Goal: Transaction & Acquisition: Purchase product/service

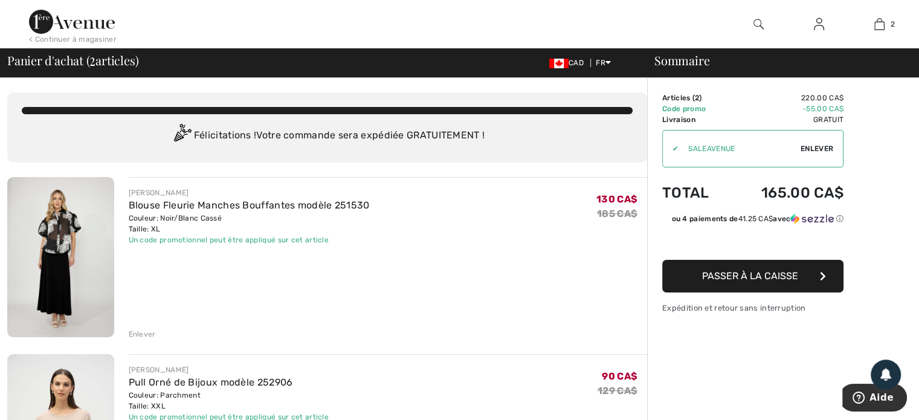
click at [56, 38] on div "< Continuer à magasiner" at bounding box center [73, 39] width 88 height 11
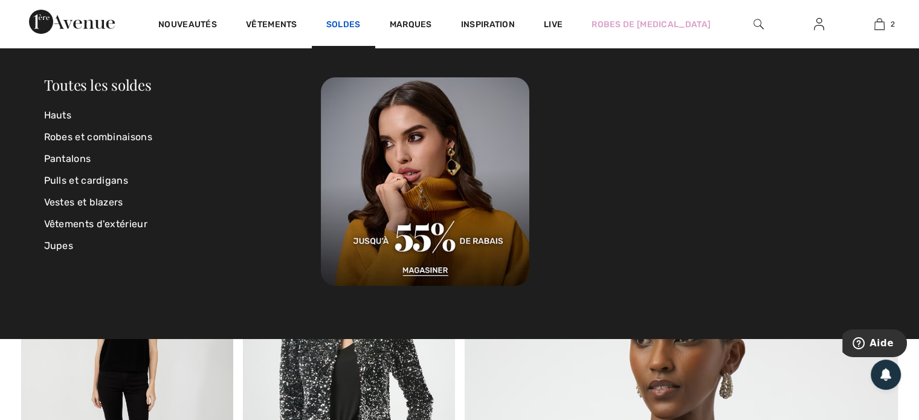
click at [343, 22] on link "Soldes" at bounding box center [343, 25] width 34 height 13
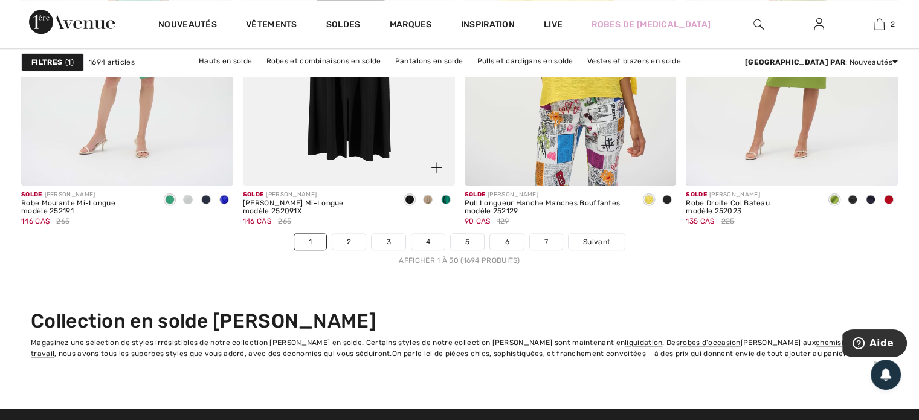
scroll to position [5924, 0]
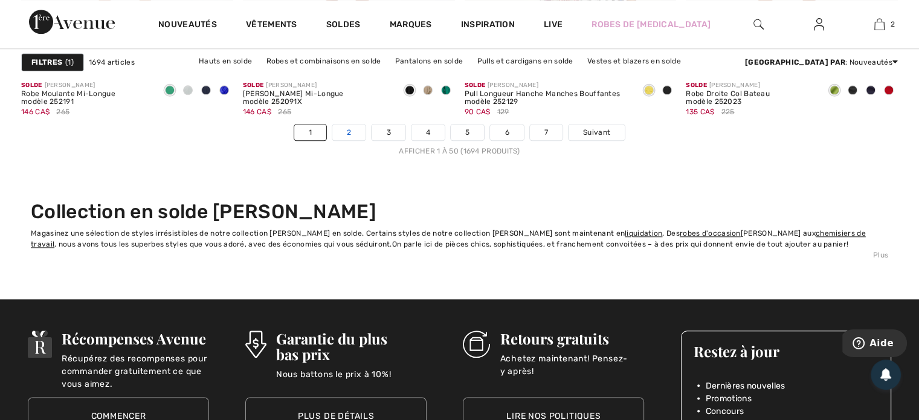
click at [342, 132] on link "2" at bounding box center [348, 133] width 33 height 16
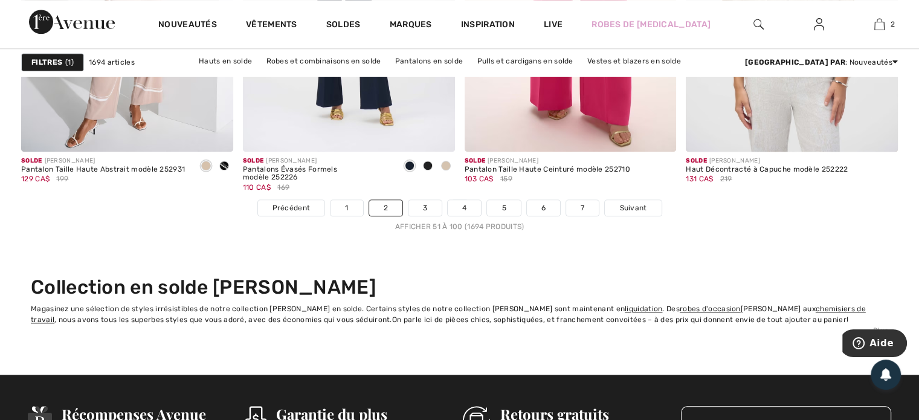
scroll to position [5924, 0]
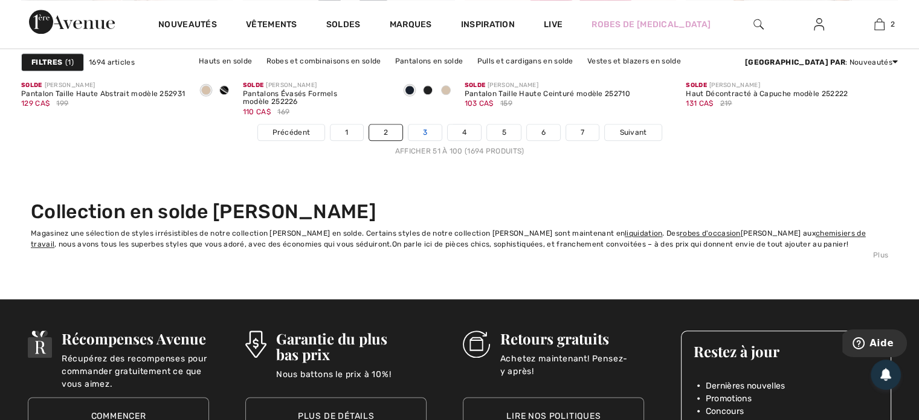
click at [435, 130] on link "3" at bounding box center [425, 133] width 33 height 16
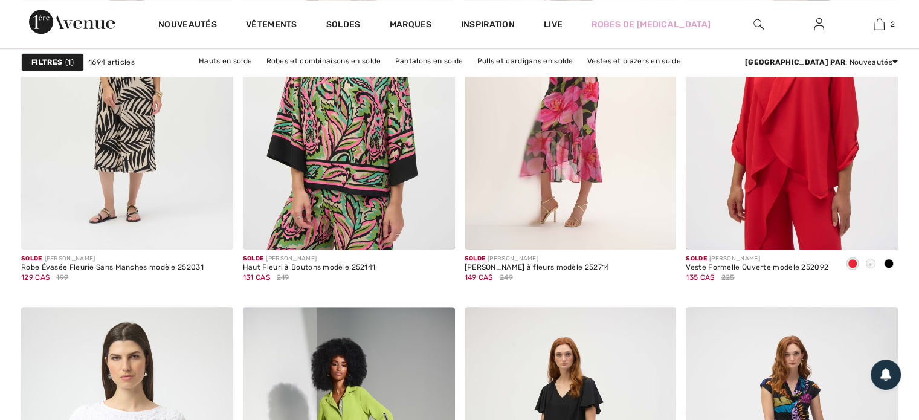
scroll to position [1149, 0]
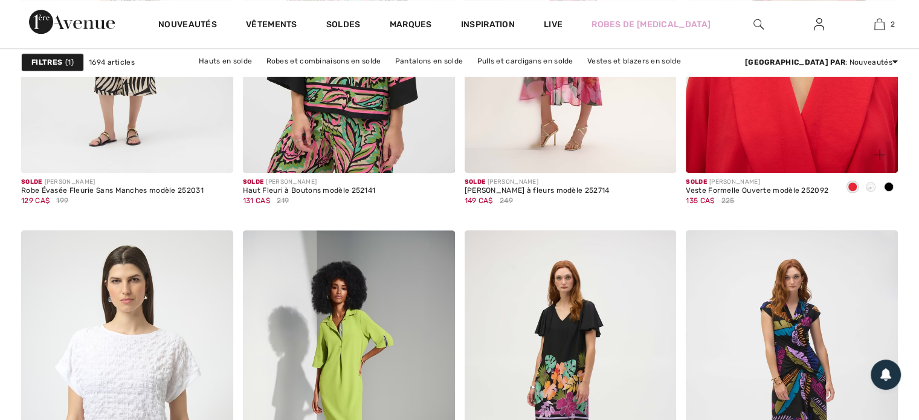
click at [825, 146] on img at bounding box center [792, 14] width 212 height 318
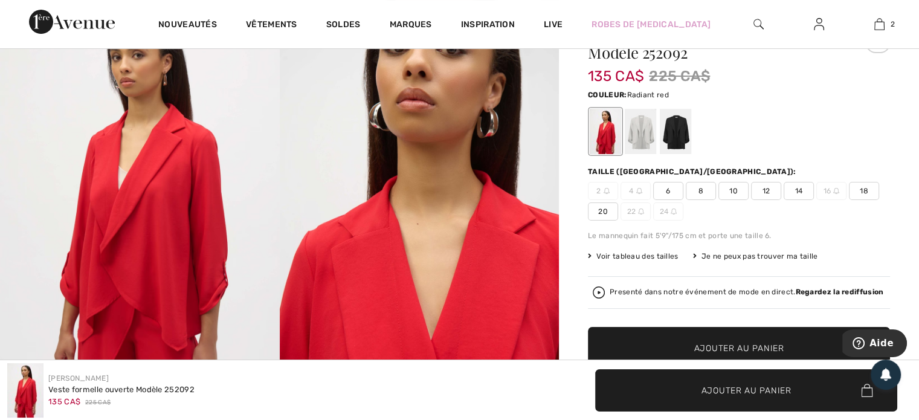
scroll to position [181, 0]
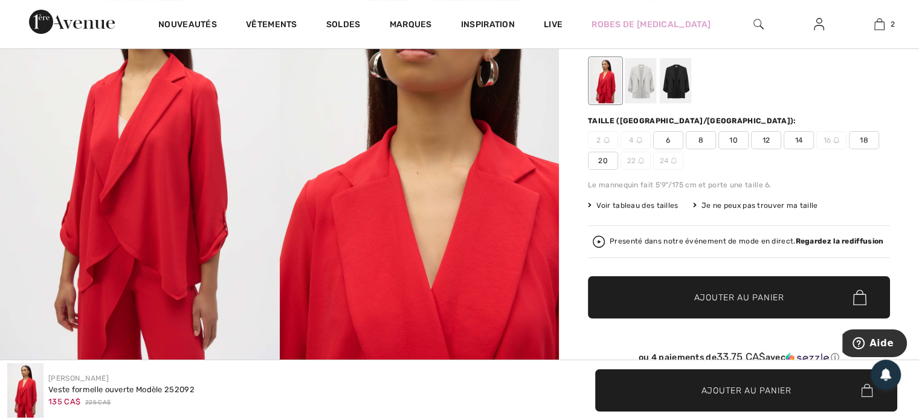
click at [597, 164] on span "20" at bounding box center [603, 161] width 30 height 18
click at [713, 291] on span "Ajouter au panier" at bounding box center [740, 297] width 90 height 13
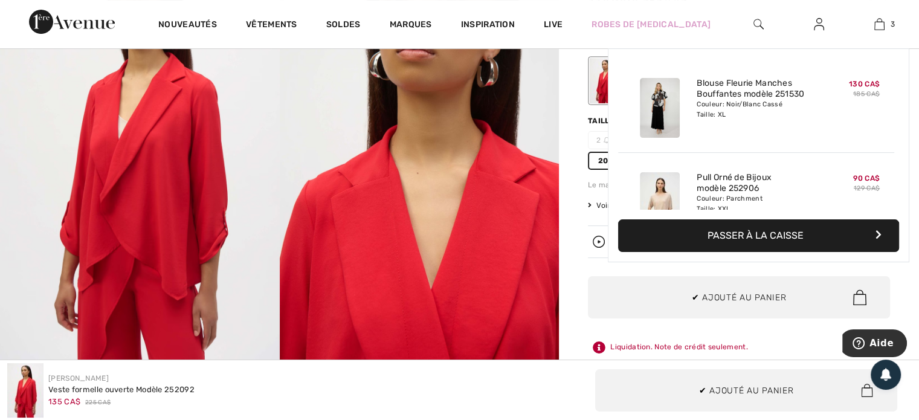
scroll to position [131, 0]
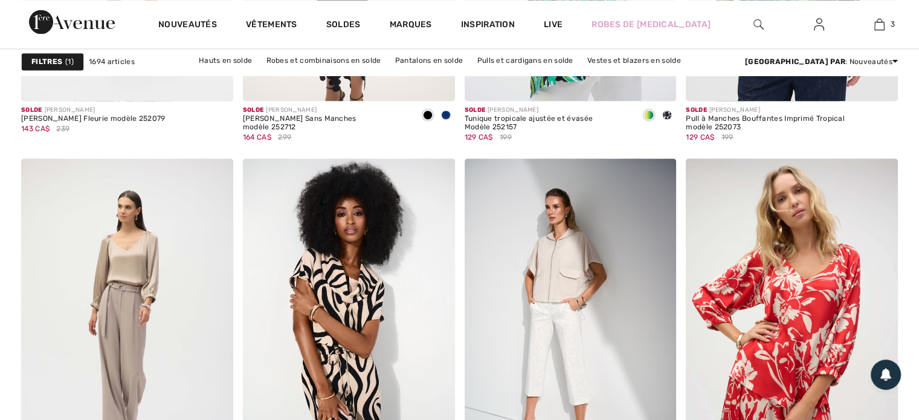
scroll to position [1874, 0]
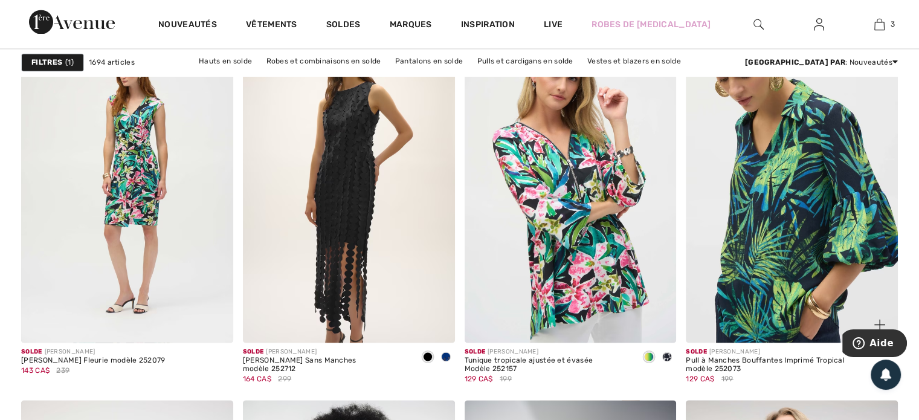
click at [797, 208] on img at bounding box center [792, 184] width 212 height 318
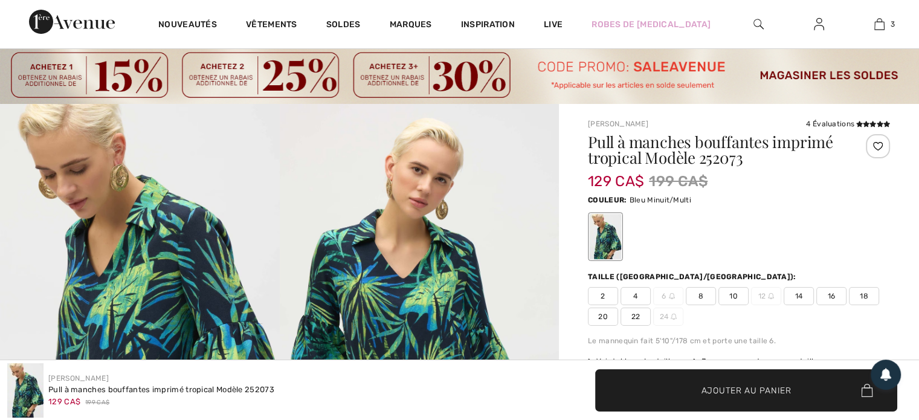
scroll to position [181, 0]
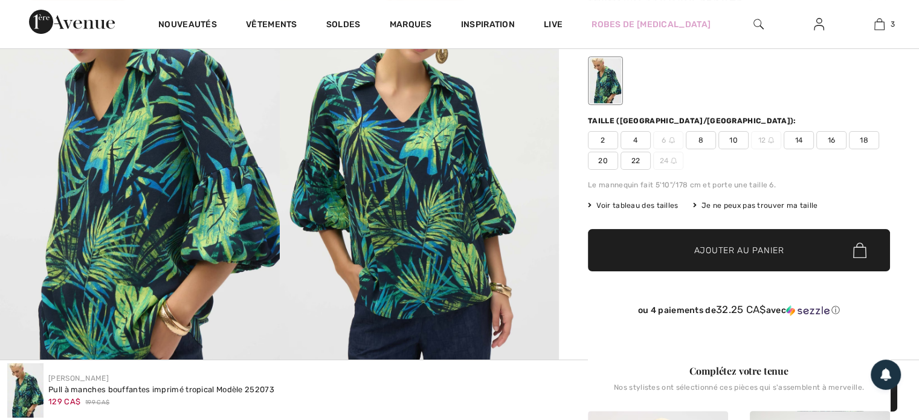
click at [602, 157] on span "20" at bounding box center [603, 161] width 30 height 18
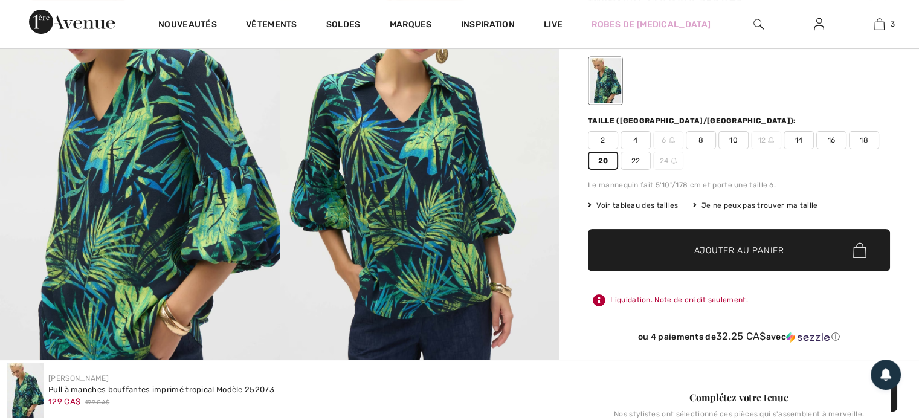
drag, startPoint x: 704, startPoint y: 251, endPoint x: 695, endPoint y: 248, distance: 8.8
click at [704, 251] on span "Ajouter au panier" at bounding box center [740, 250] width 90 height 13
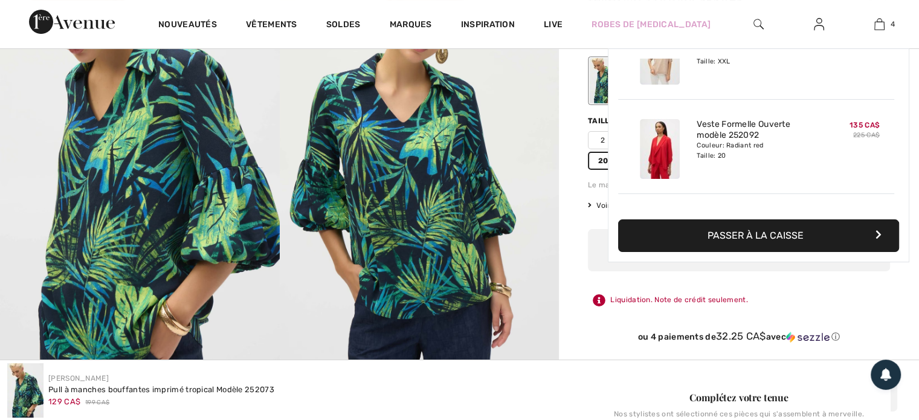
scroll to position [225, 0]
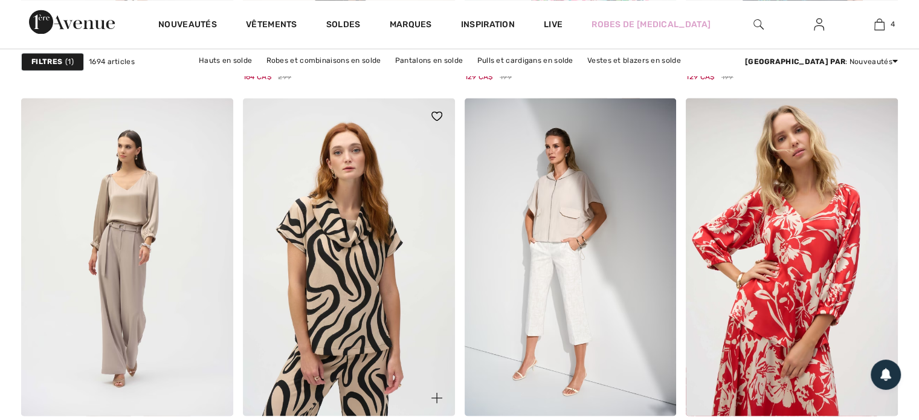
scroll to position [2418, 0]
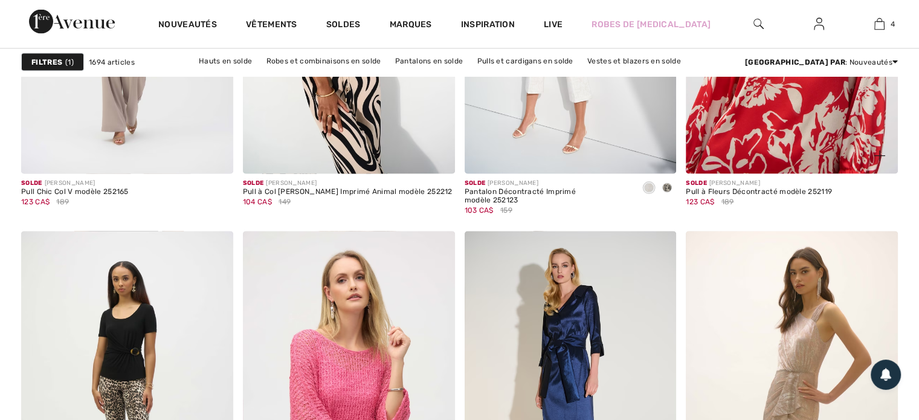
click at [740, 149] on img at bounding box center [792, 15] width 212 height 318
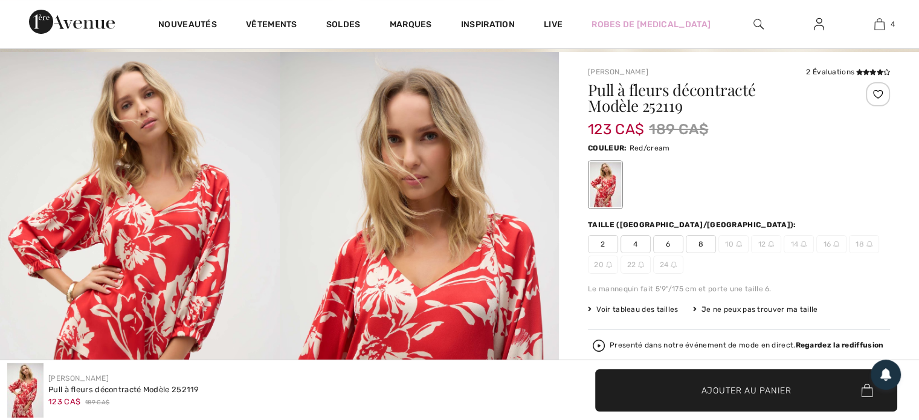
scroll to position [181, 0]
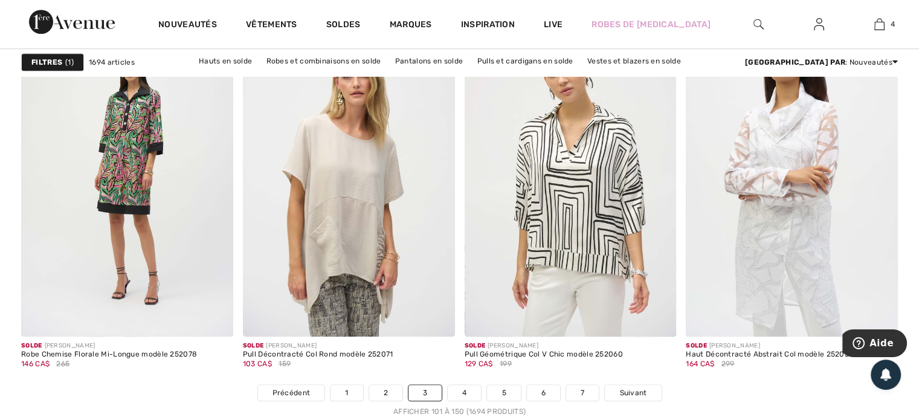
scroll to position [5682, 0]
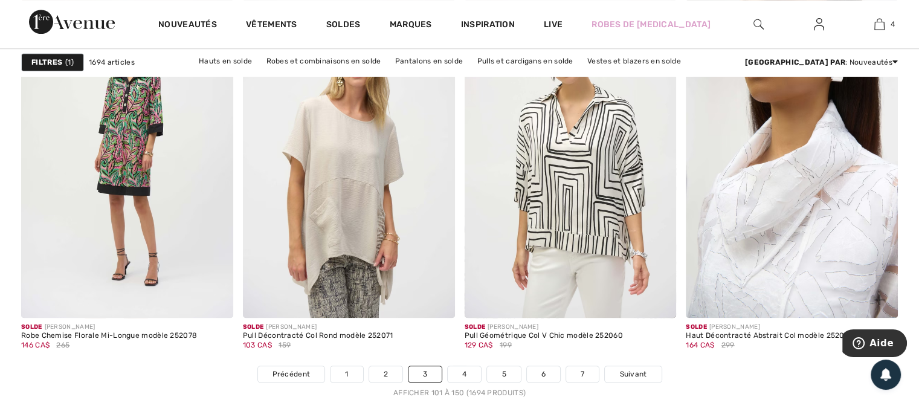
click at [757, 284] on img at bounding box center [792, 158] width 212 height 318
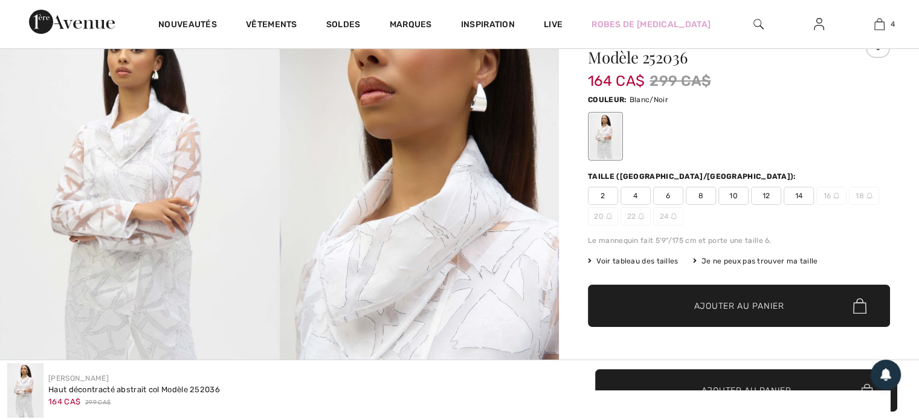
scroll to position [181, 0]
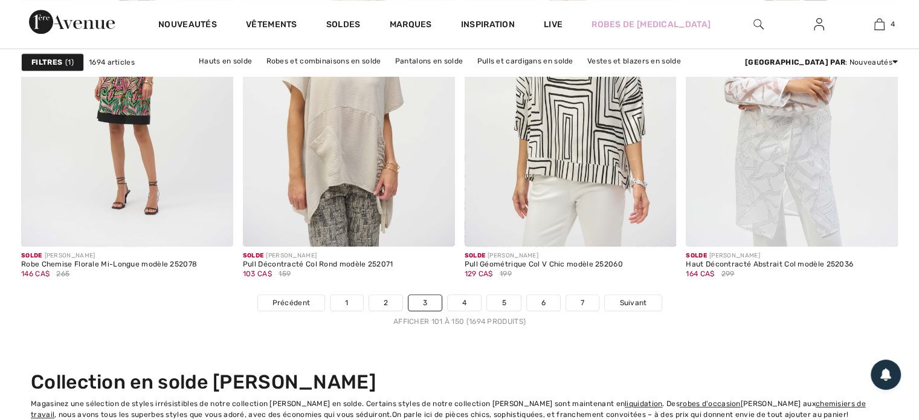
scroll to position [5863, 0]
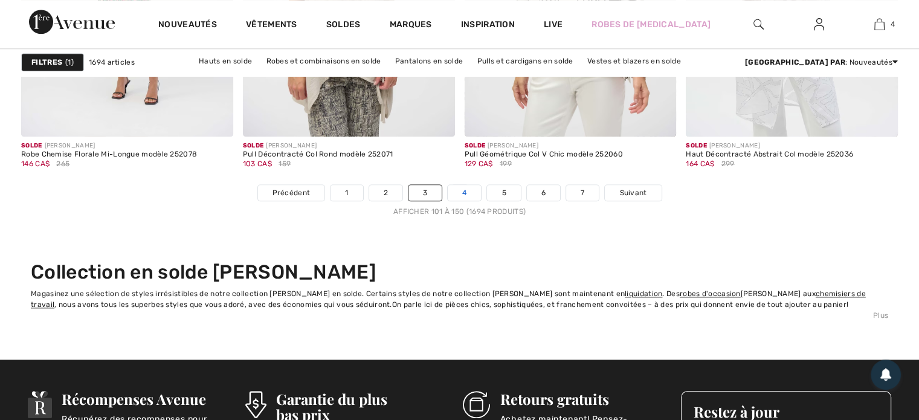
click at [475, 195] on link "4" at bounding box center [464, 193] width 33 height 16
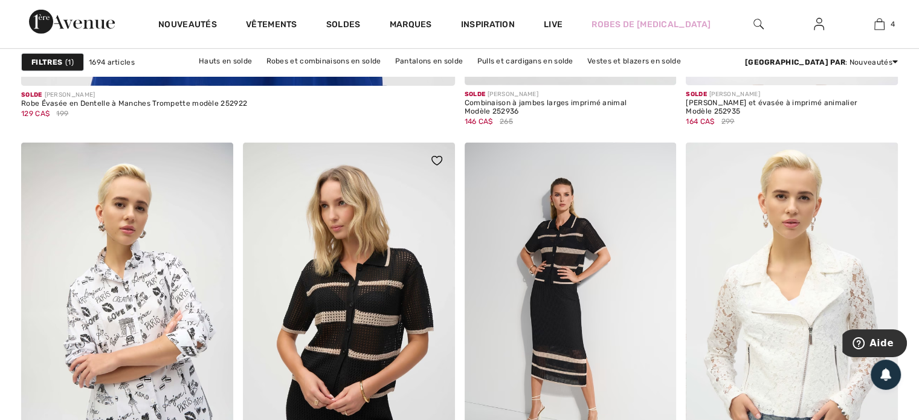
scroll to position [3929, 0]
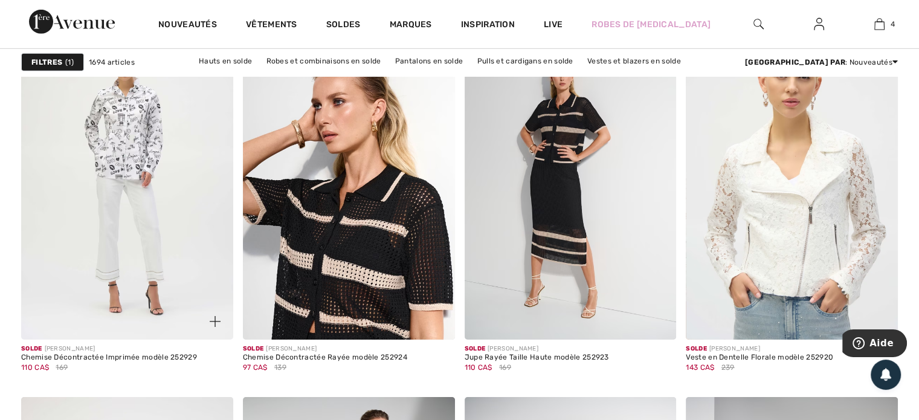
click at [91, 290] on img at bounding box center [127, 181] width 212 height 318
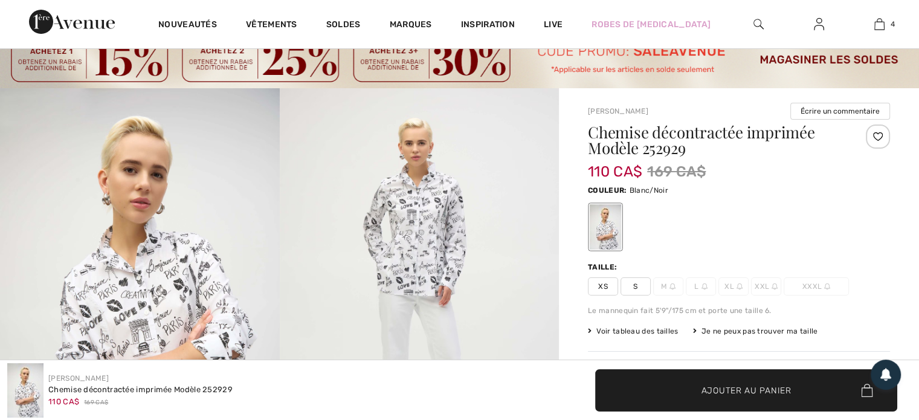
scroll to position [60, 0]
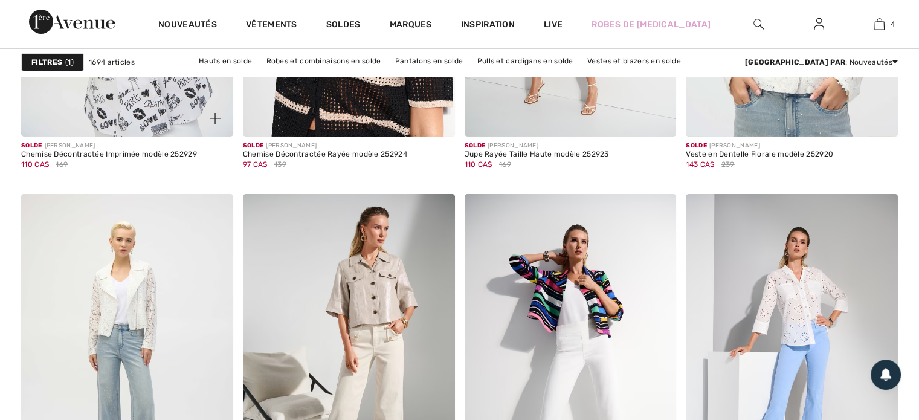
scroll to position [4292, 0]
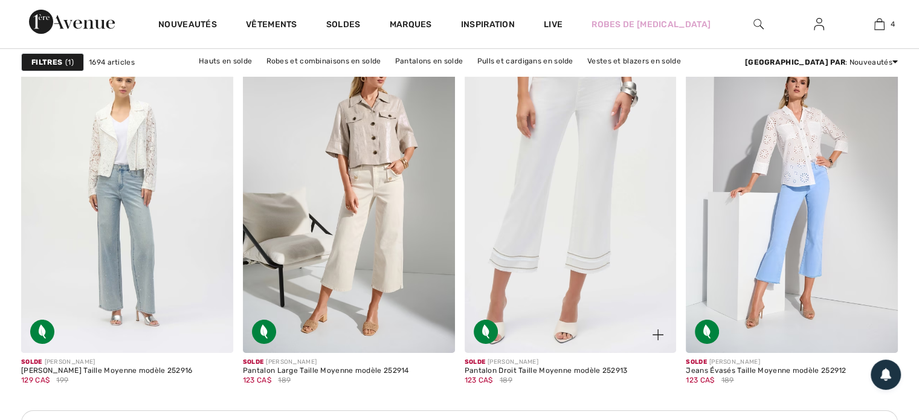
click at [563, 316] on img at bounding box center [571, 193] width 212 height 318
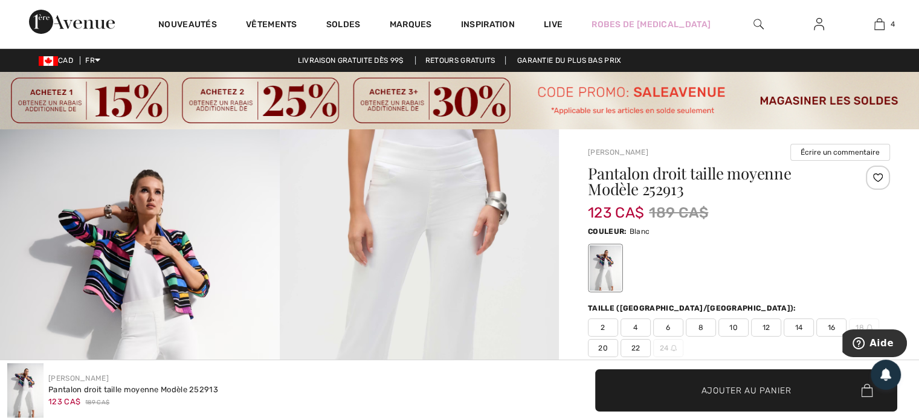
click at [829, 324] on span "16" at bounding box center [832, 328] width 30 height 18
click at [747, 386] on span "Ajouter au panier" at bounding box center [747, 390] width 90 height 13
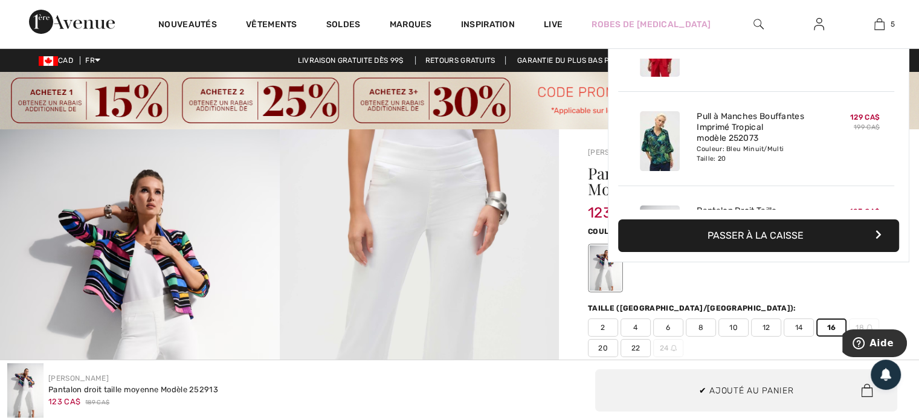
scroll to position [319, 0]
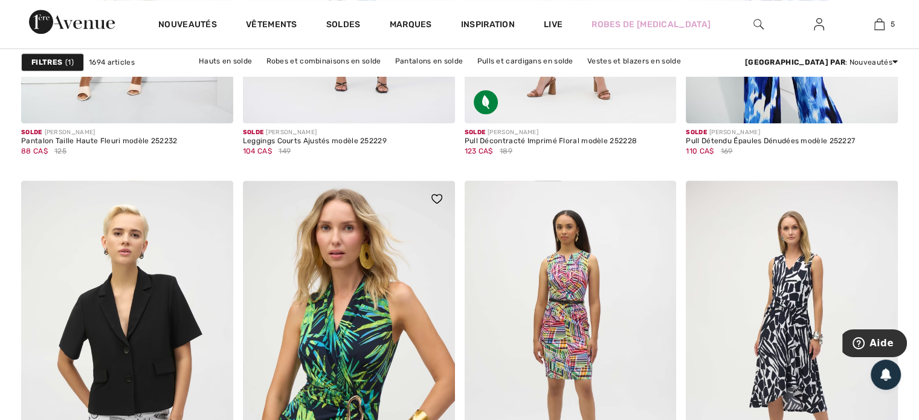
scroll to position [5743, 0]
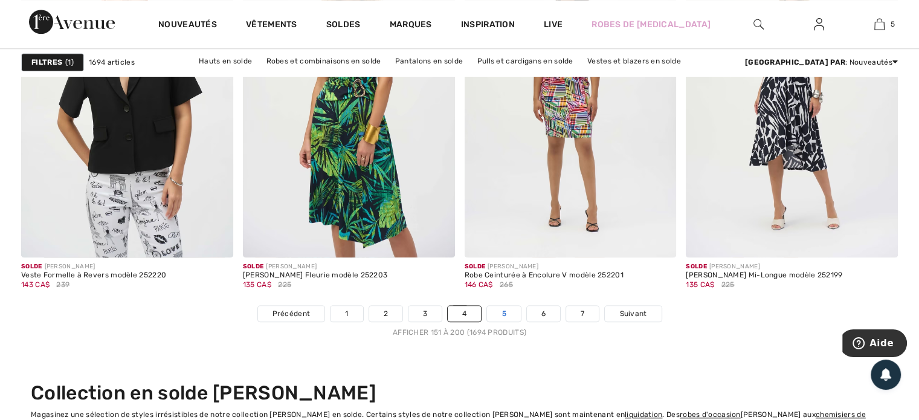
click at [507, 317] on link "5" at bounding box center [503, 314] width 33 height 16
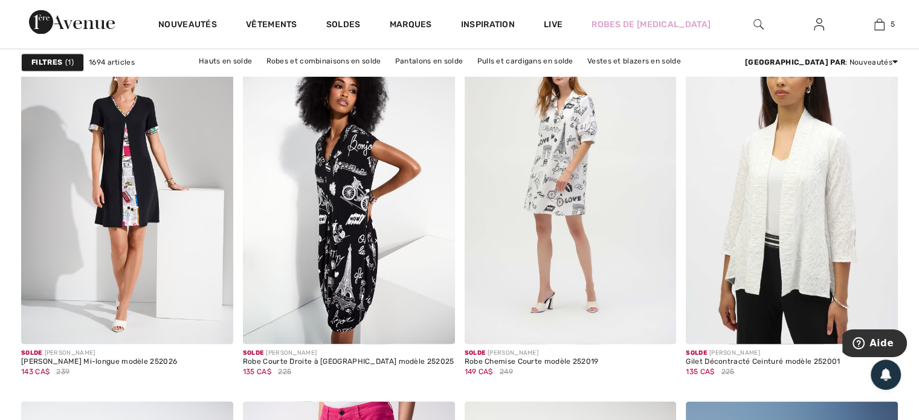
scroll to position [1874, 0]
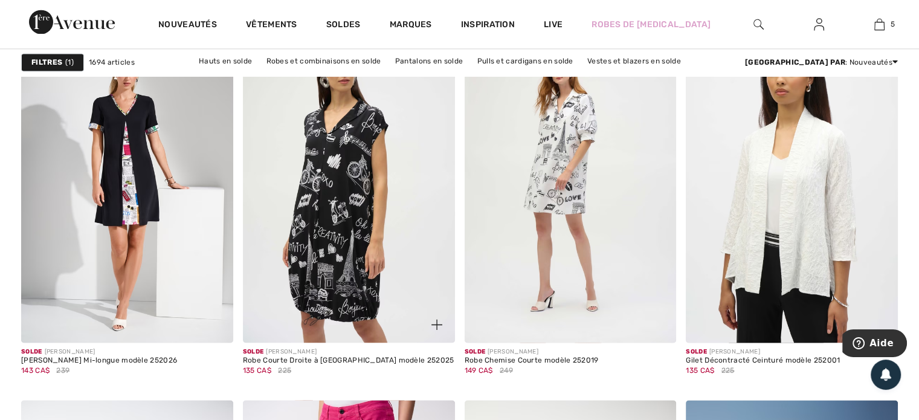
click at [344, 299] on img at bounding box center [349, 184] width 212 height 318
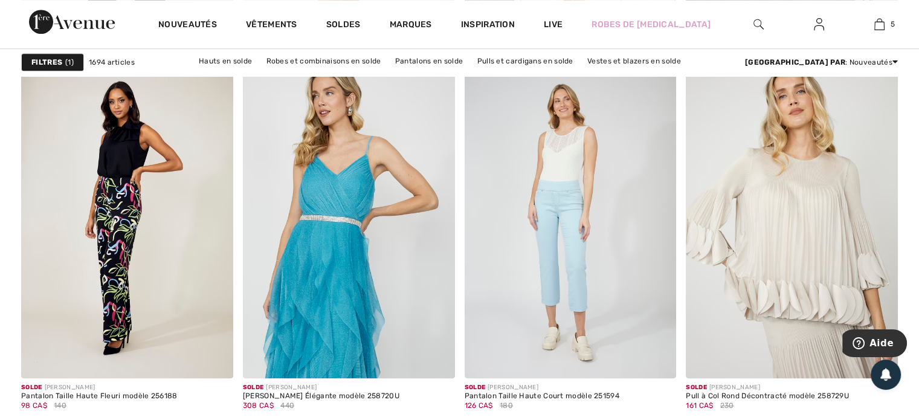
scroll to position [5924, 0]
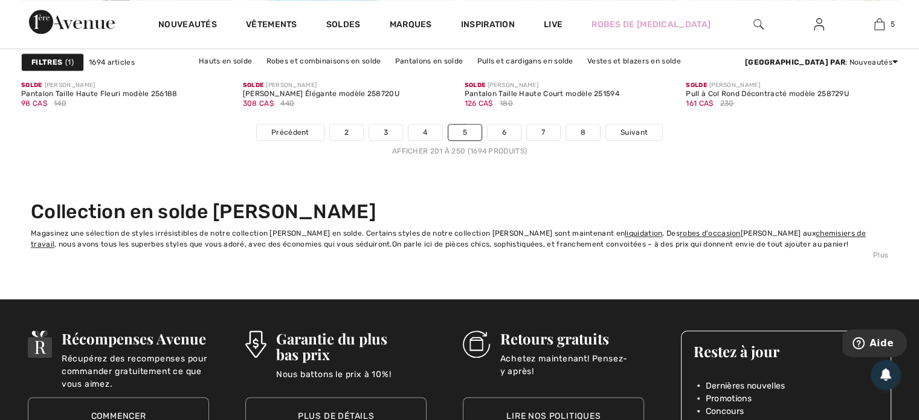
click at [505, 140] on nav "Précédent 2 3 4 5 6 7 8 Suivant Afficher 201 à 250 (1694 produits)" at bounding box center [459, 140] width 877 height 33
click at [503, 134] on link "6" at bounding box center [504, 133] width 33 height 16
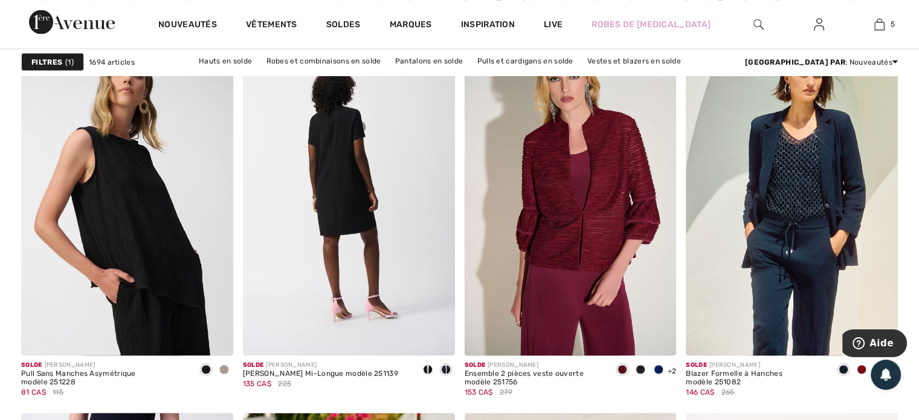
scroll to position [2539, 0]
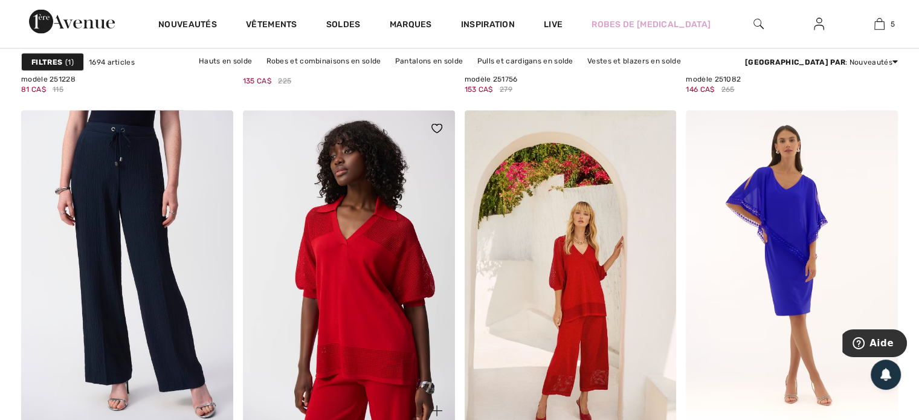
click at [330, 323] on img at bounding box center [349, 270] width 212 height 318
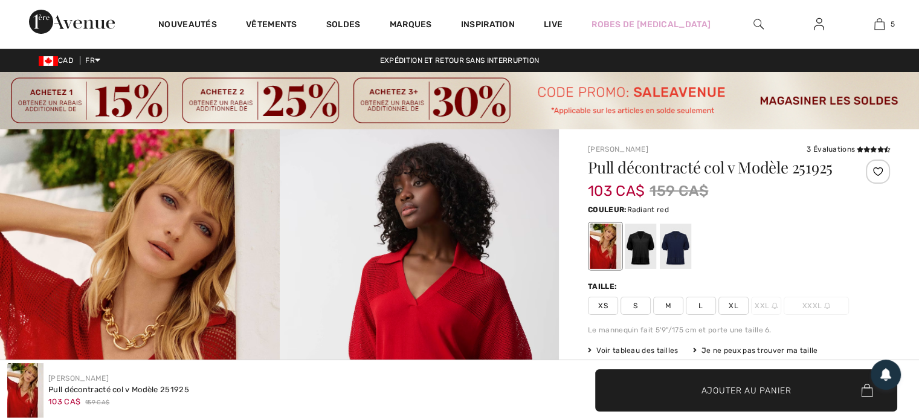
click at [728, 303] on span "XL" at bounding box center [734, 306] width 30 height 18
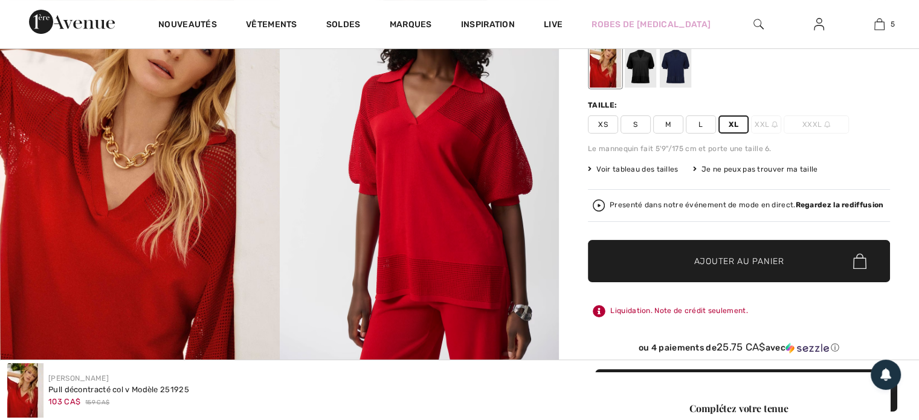
click at [734, 261] on span "Ajouter au panier" at bounding box center [740, 261] width 90 height 13
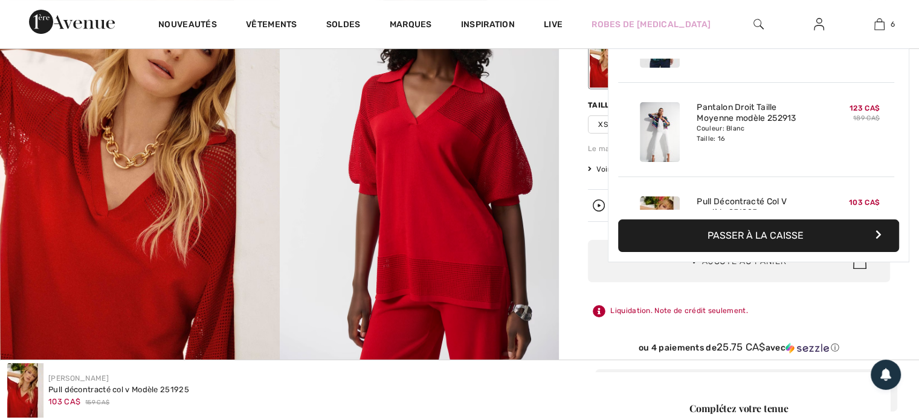
scroll to position [413, 0]
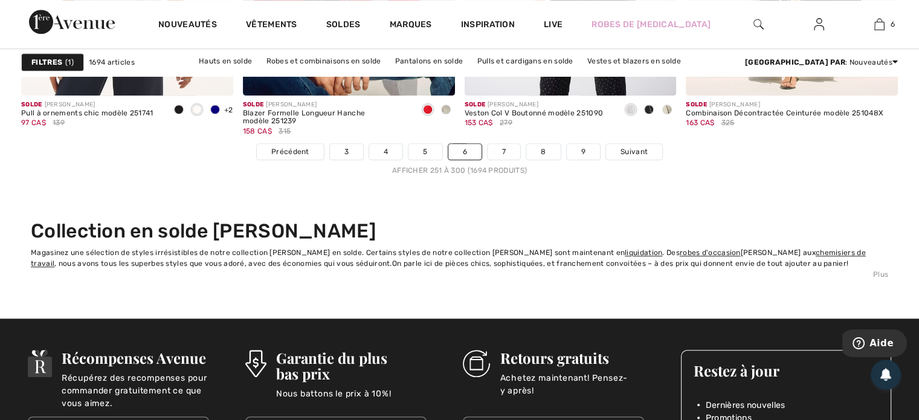
scroll to position [5924, 0]
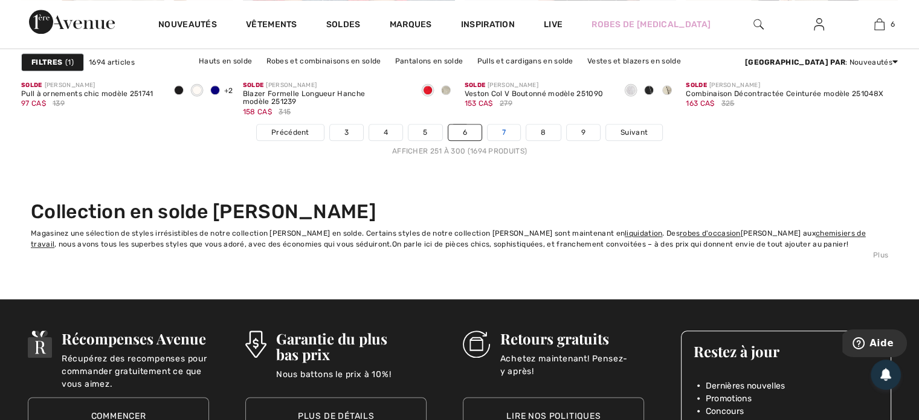
click at [499, 132] on link "7" at bounding box center [504, 133] width 33 height 16
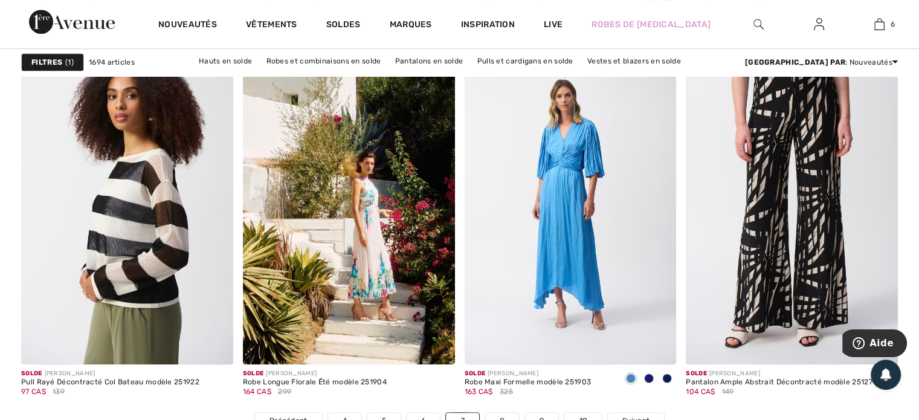
scroll to position [5743, 0]
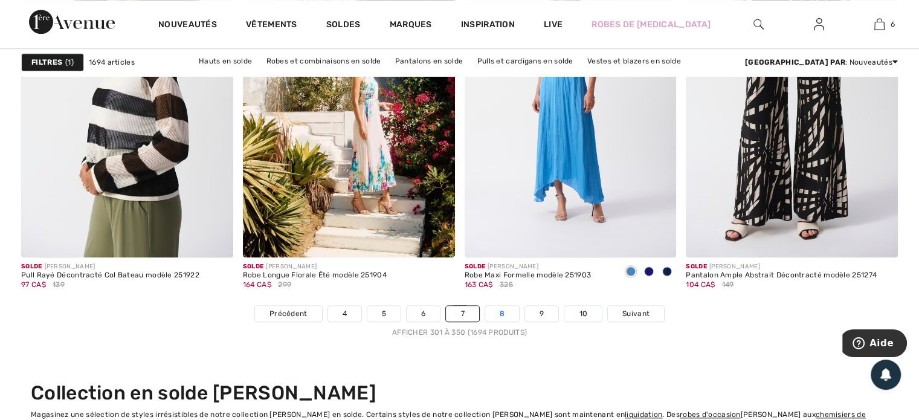
click at [495, 316] on link "8" at bounding box center [502, 314] width 34 height 16
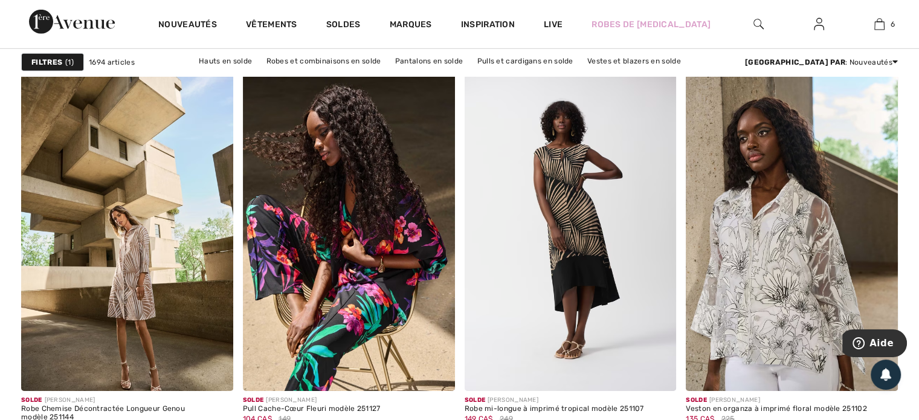
scroll to position [3929, 0]
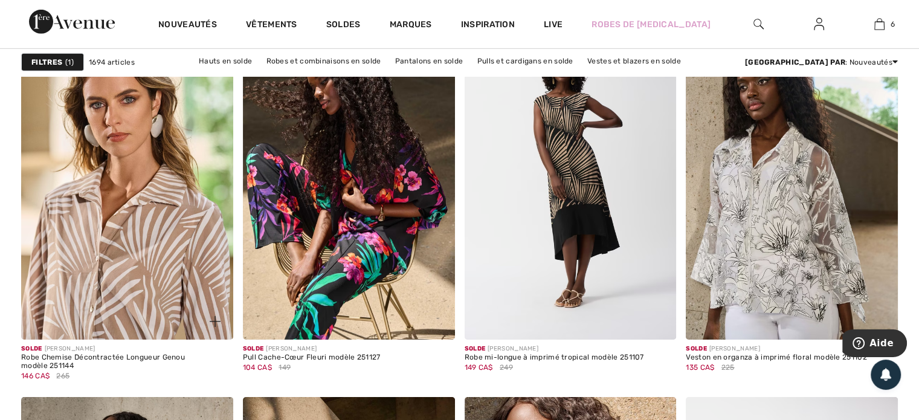
click at [85, 277] on img at bounding box center [127, 181] width 212 height 318
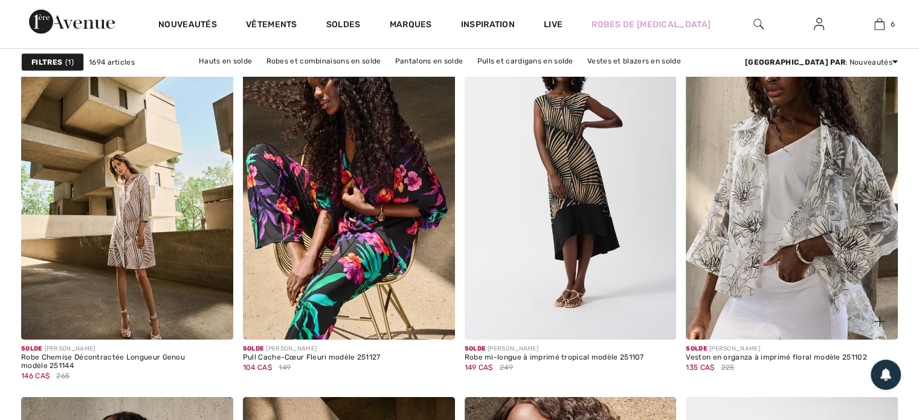
click at [730, 266] on img at bounding box center [792, 181] width 212 height 318
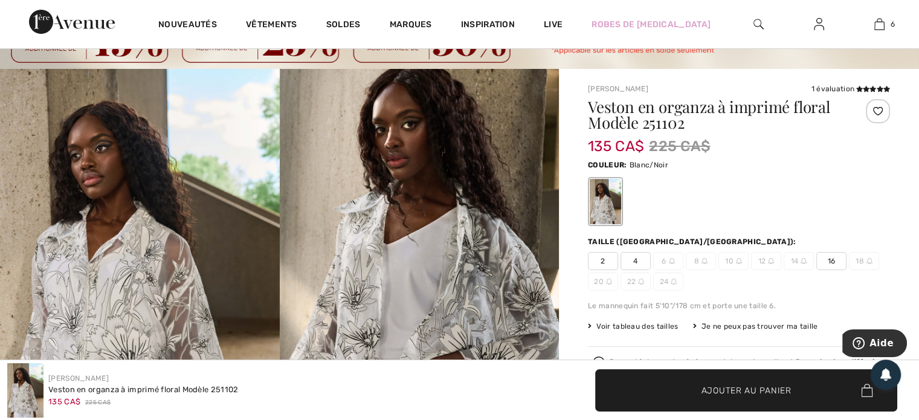
scroll to position [181, 0]
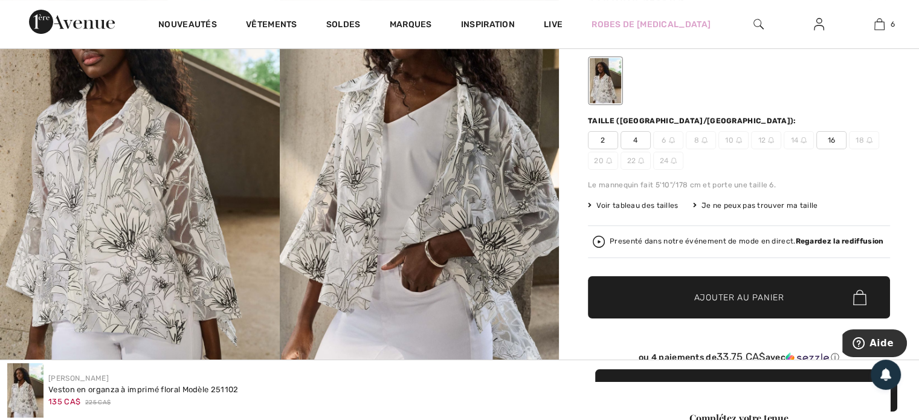
click at [667, 238] on div "Presenté dans notre événement de mode en direct. Regardez la rediffusion" at bounding box center [747, 242] width 274 height 8
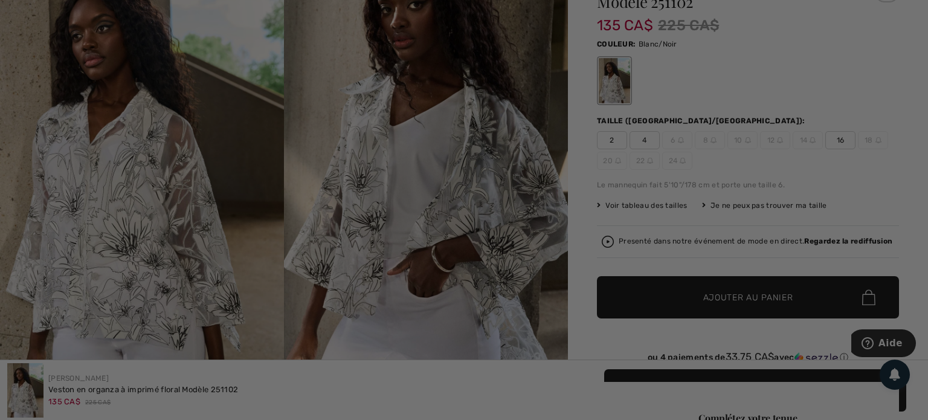
scroll to position [0, 0]
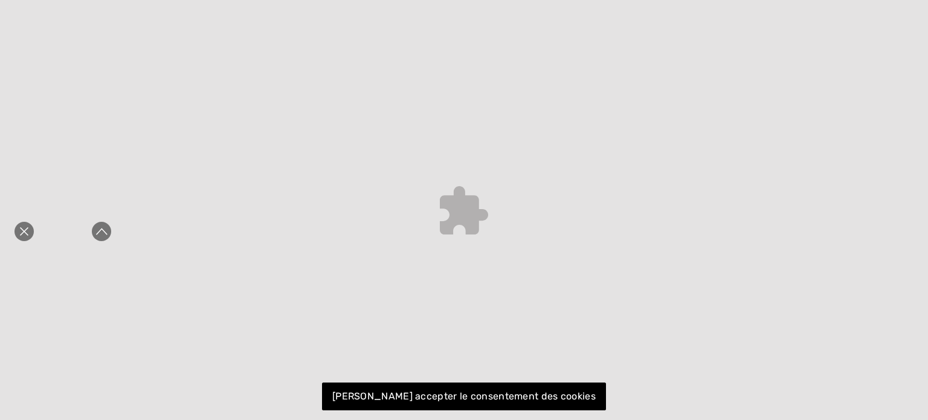
click at [24, 232] on icon "Fermer la curation en direct" at bounding box center [24, 231] width 8 height 8
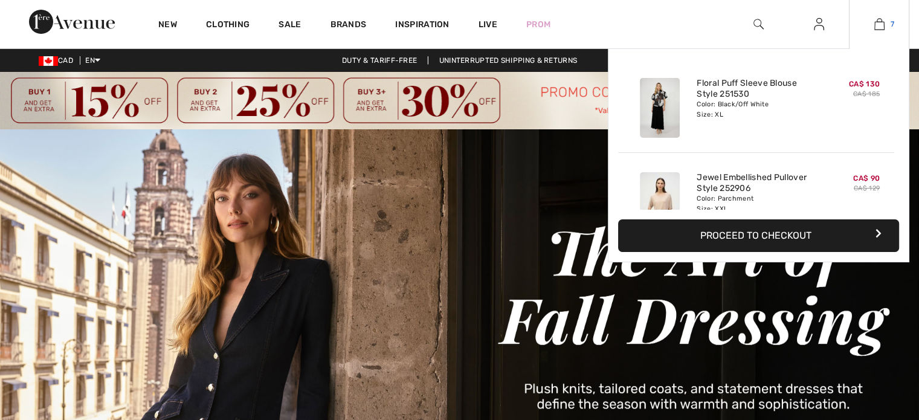
click at [880, 24] on img at bounding box center [880, 24] width 10 height 15
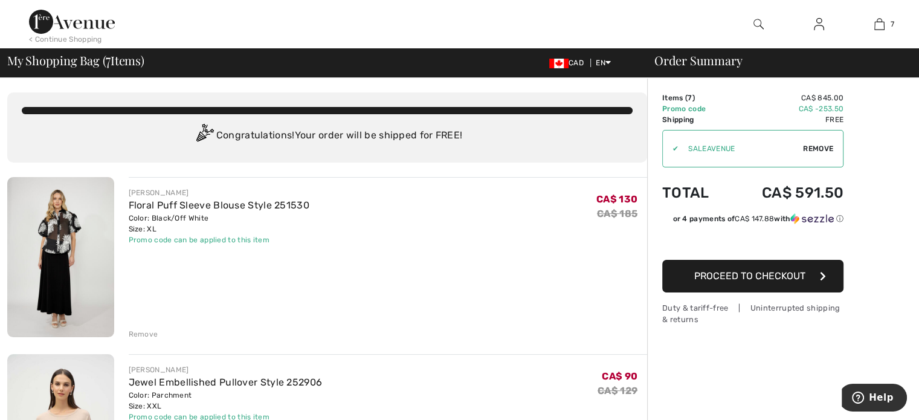
click at [59, 41] on div "< Continue Shopping" at bounding box center [65, 39] width 73 height 11
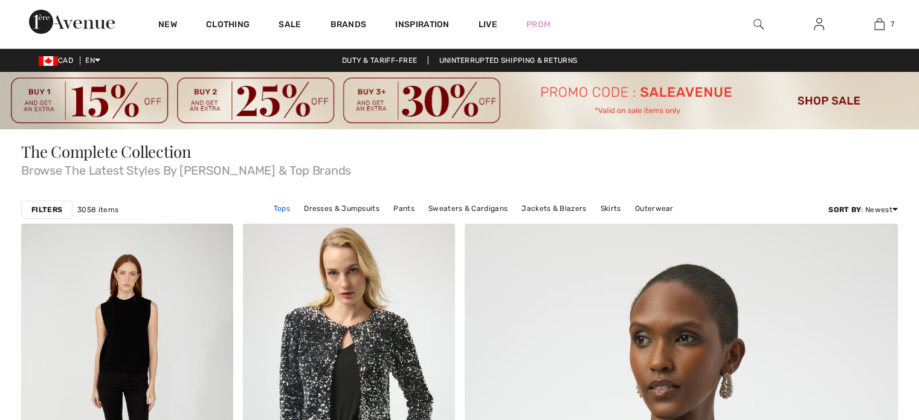
click at [278, 204] on link "Tops" at bounding box center [282, 209] width 28 height 16
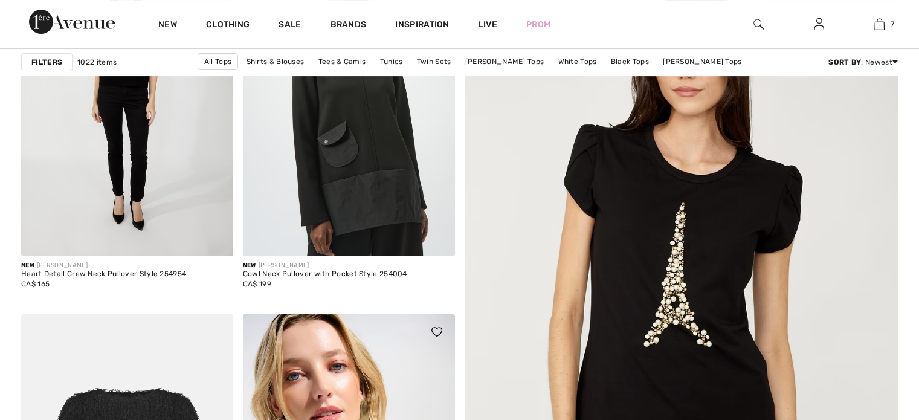
scroll to position [181, 0]
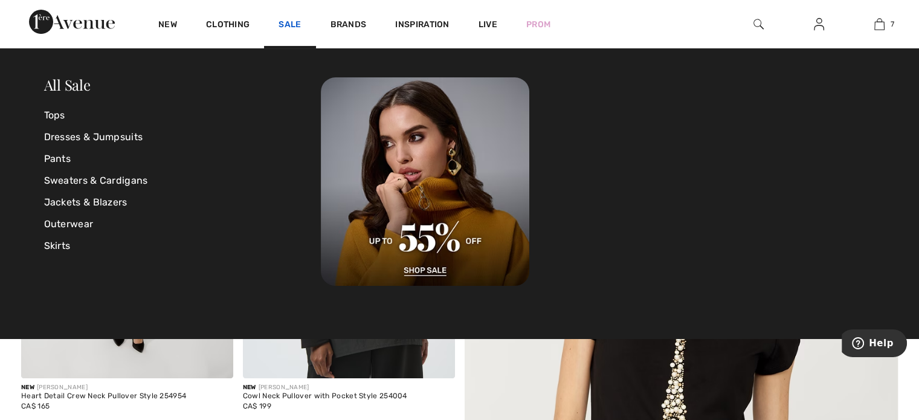
click at [288, 21] on link "Sale" at bounding box center [290, 25] width 22 height 13
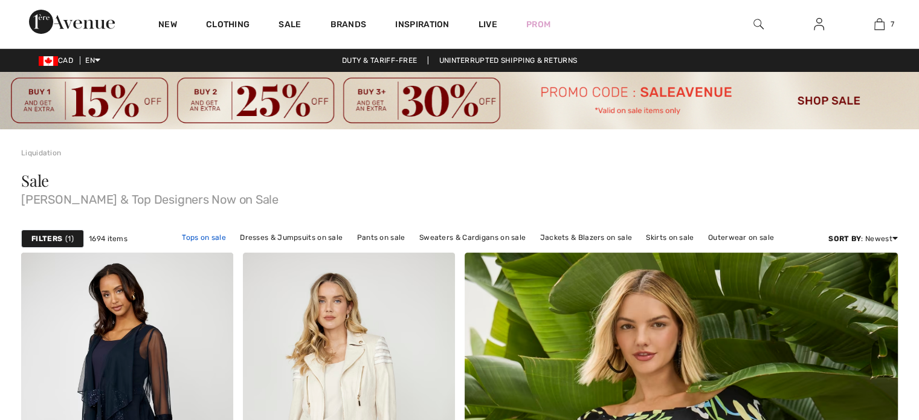
click at [210, 237] on link "Tops on sale" at bounding box center [204, 238] width 56 height 16
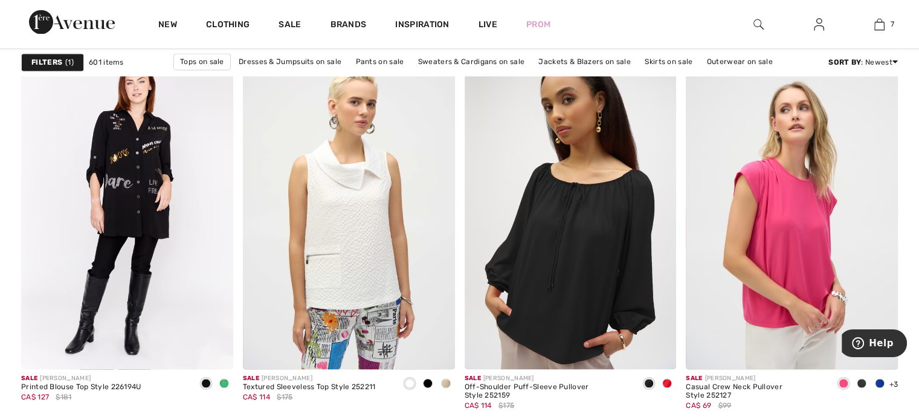
scroll to position [1874, 0]
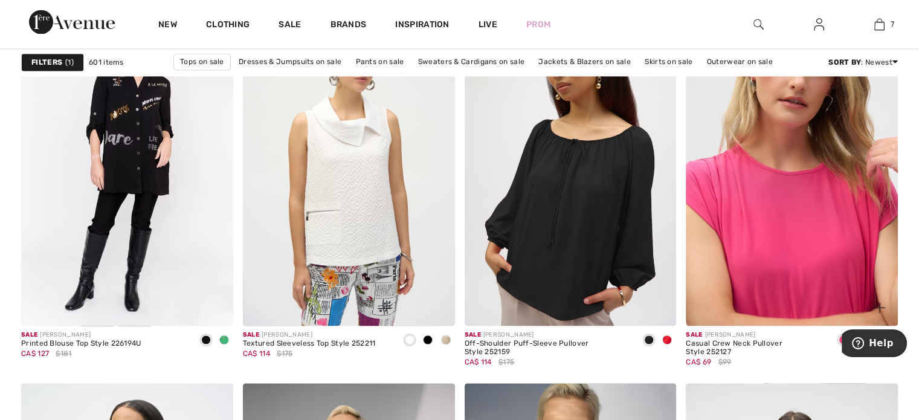
click at [774, 251] on img at bounding box center [792, 167] width 212 height 318
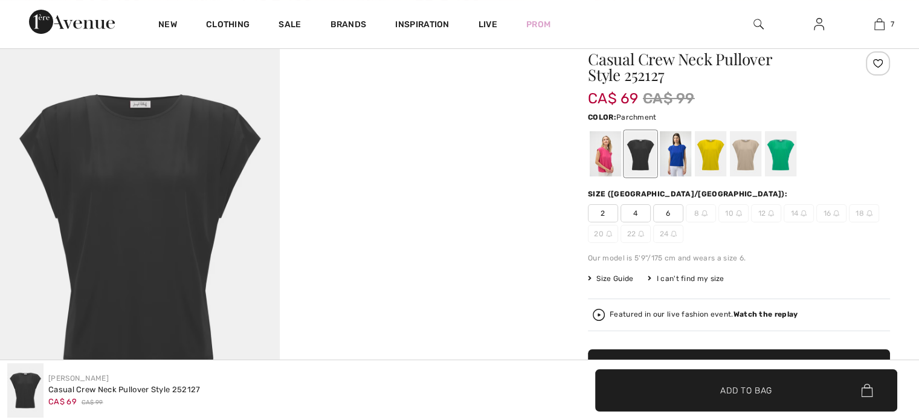
scroll to position [181, 0]
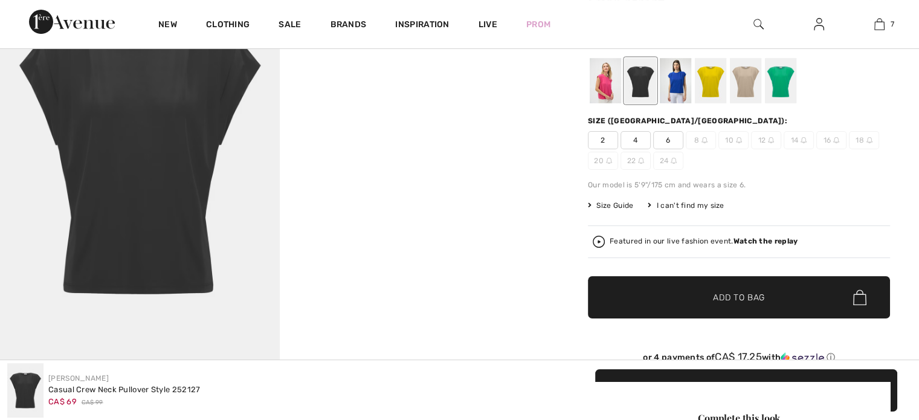
click at [604, 97] on div at bounding box center [605, 80] width 31 height 45
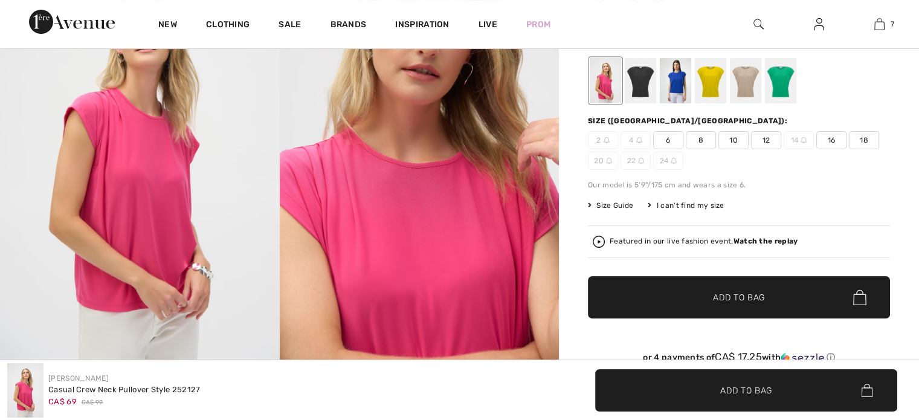
click at [854, 140] on span "18" at bounding box center [864, 140] width 30 height 18
click at [751, 303] on span "Add to Bag" at bounding box center [739, 297] width 52 height 13
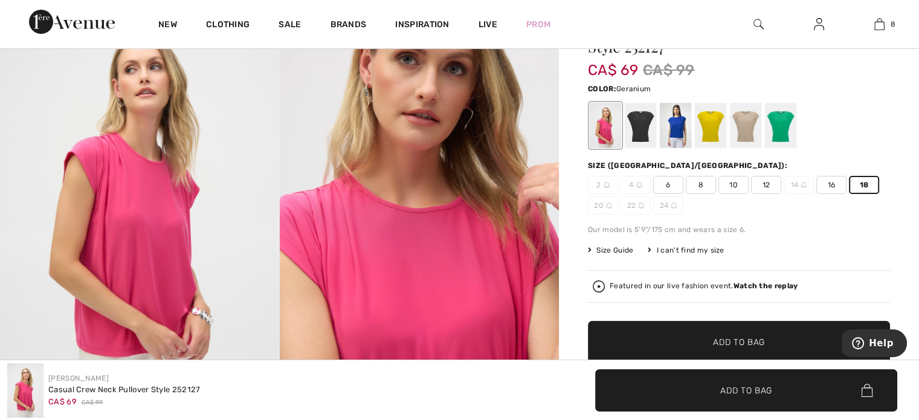
scroll to position [0, 0]
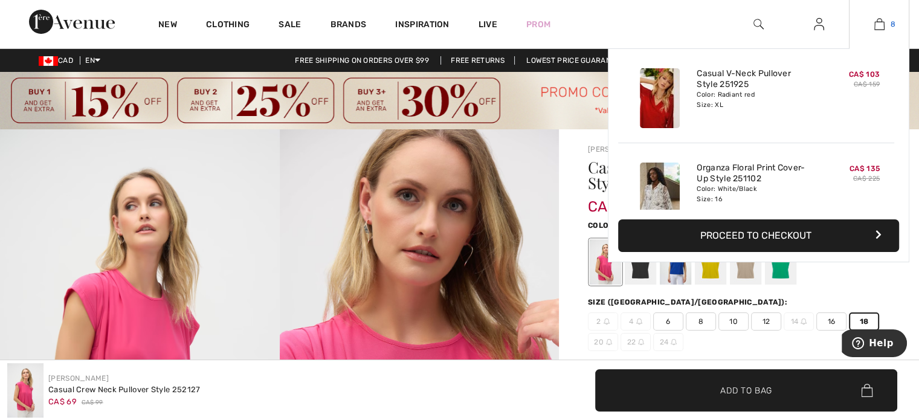
click at [876, 23] on img at bounding box center [880, 24] width 10 height 15
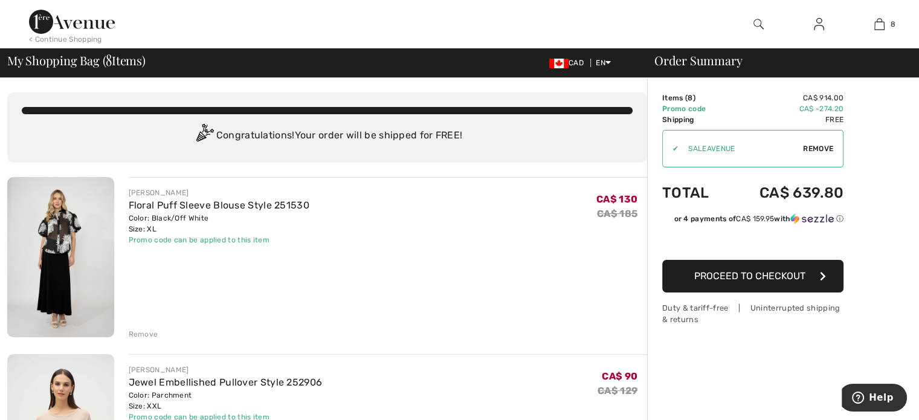
click at [737, 277] on span "Proceed to Checkout" at bounding box center [750, 275] width 111 height 11
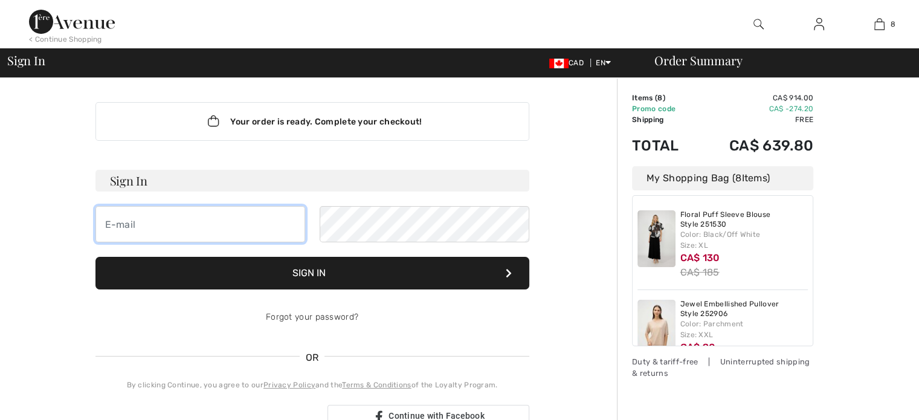
click at [169, 223] on input "email" at bounding box center [201, 224] width 210 height 36
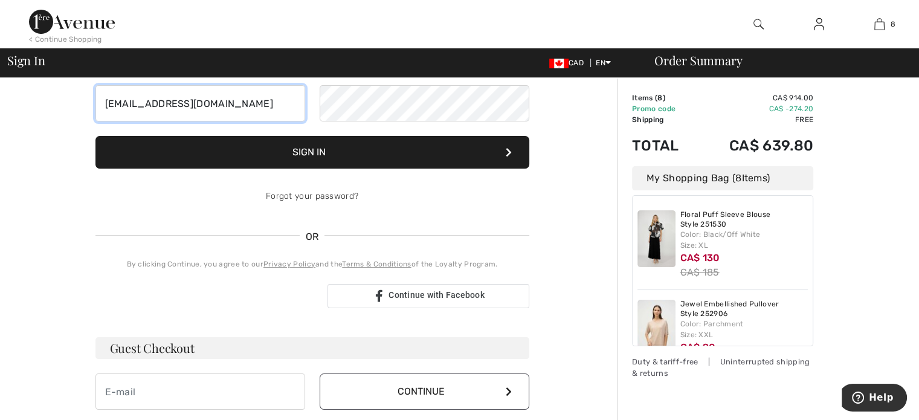
scroll to position [242, 0]
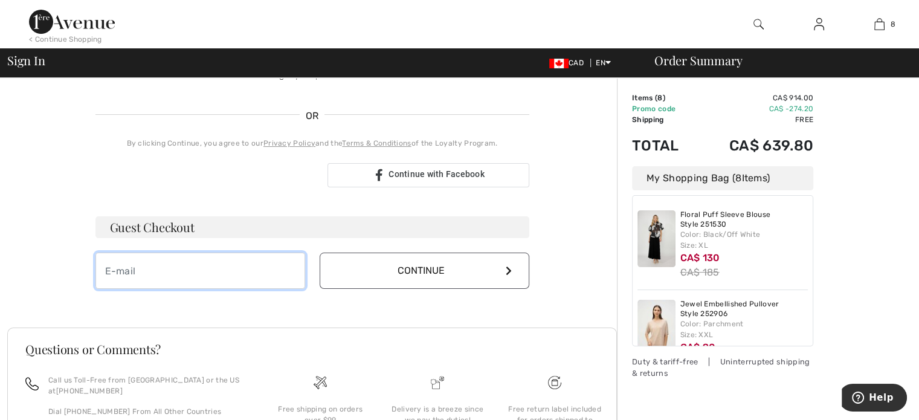
click at [185, 271] on input "email" at bounding box center [201, 271] width 210 height 36
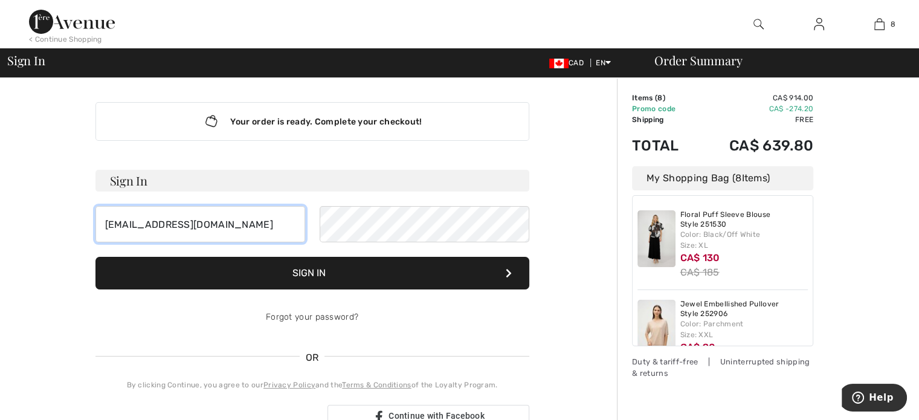
click at [257, 224] on input "[EMAIL_ADDRESS][DOMAIN_NAME]" at bounding box center [201, 224] width 210 height 36
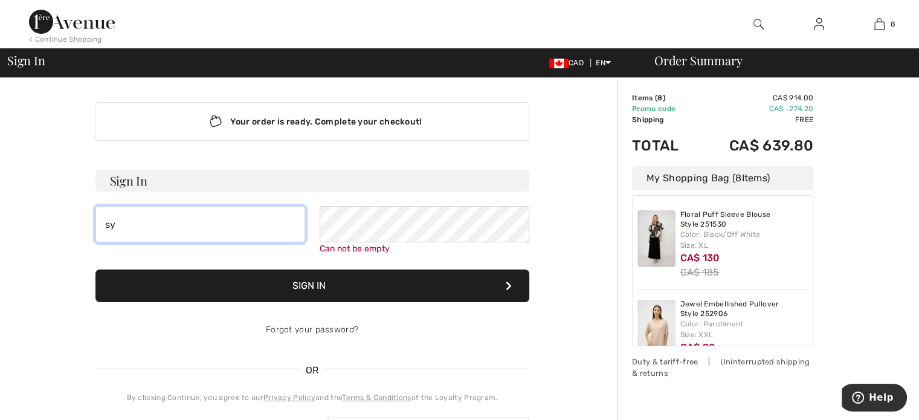
type input "s"
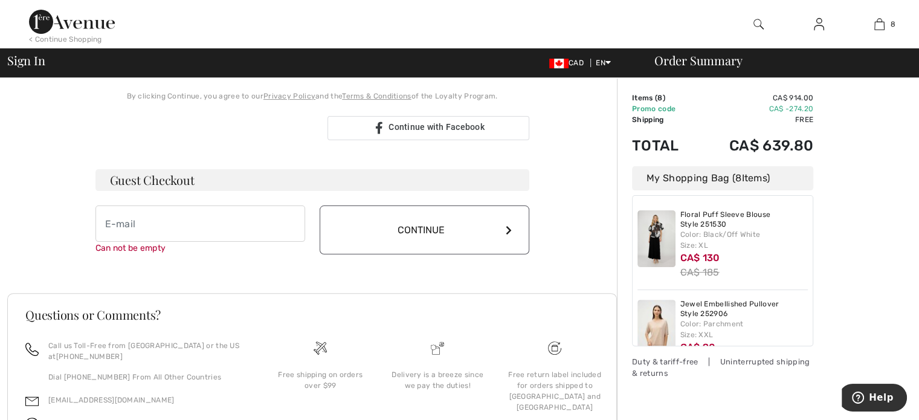
scroll to position [302, 0]
click at [139, 229] on input "email" at bounding box center [201, 223] width 210 height 36
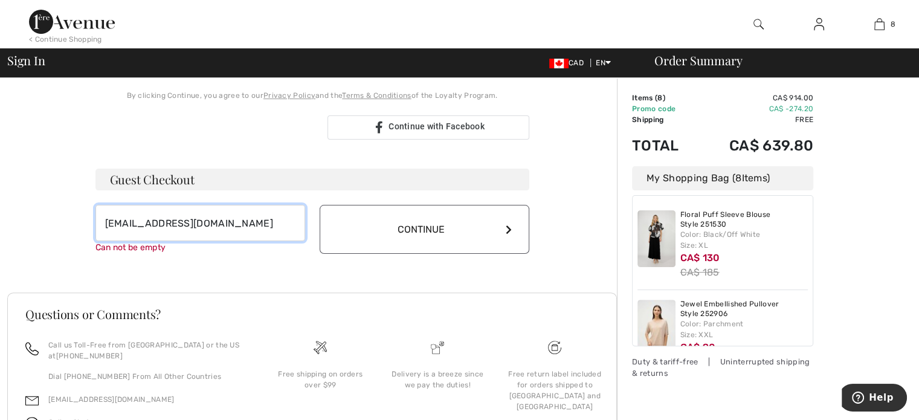
type input "[EMAIL_ADDRESS][DOMAIN_NAME]"
click at [399, 235] on button "Continue" at bounding box center [425, 229] width 210 height 49
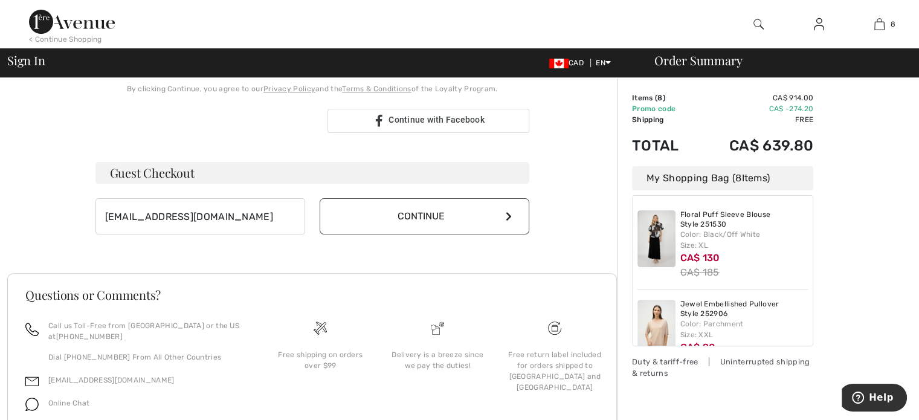
scroll to position [290, 0]
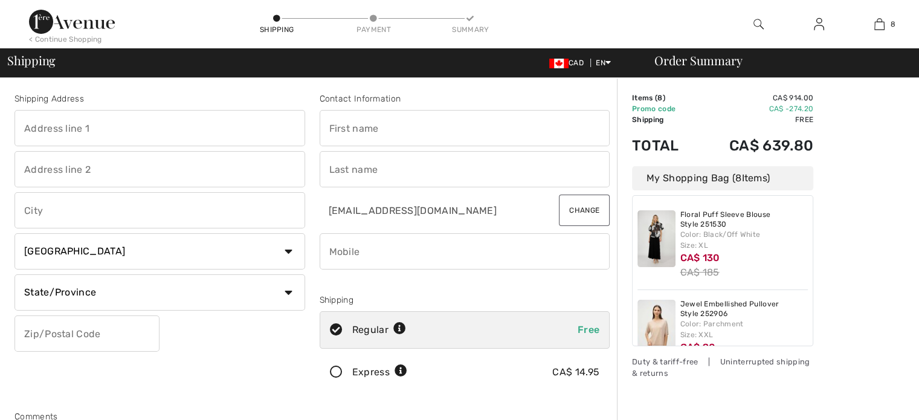
click at [53, 128] on input "text" at bounding box center [160, 128] width 291 height 36
type input "[STREET_ADDRESS][PERSON_NAME]"
click at [354, 138] on input "text" at bounding box center [465, 128] width 291 height 36
type input "[PERSON_NAME]"
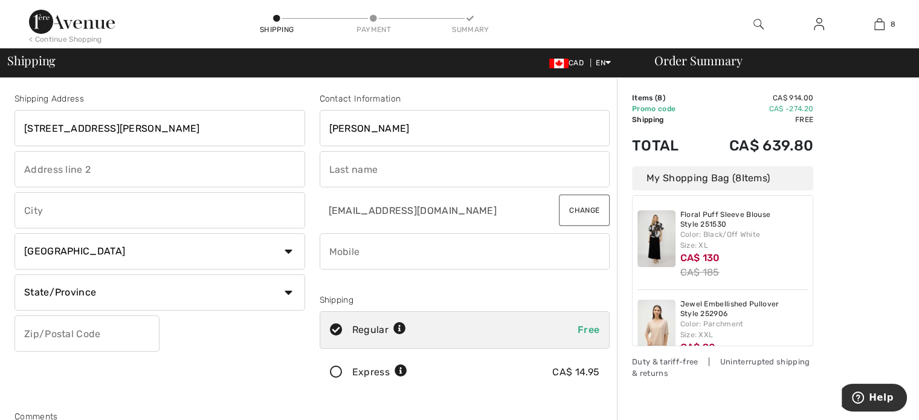
click at [372, 170] on input "text" at bounding box center [465, 169] width 291 height 36
type input "Lacasse"
click at [347, 249] on input "phone" at bounding box center [465, 251] width 291 height 36
click at [97, 170] on input "text" at bounding box center [160, 169] width 291 height 36
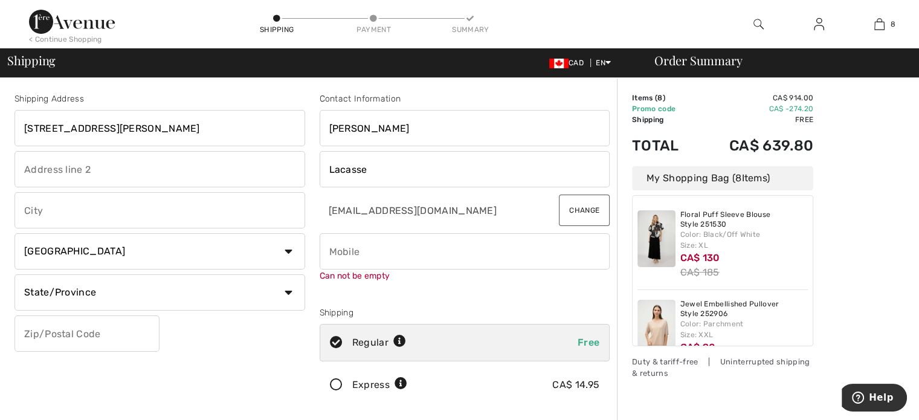
click at [55, 219] on input "text" at bounding box center [160, 210] width 291 height 36
type input "Lévis"
click at [70, 291] on select "State/Province Alberta British Columbia Manitoba New Brunswick Newfoundland and…" at bounding box center [160, 292] width 291 height 36
select select "QC"
click at [15, 274] on select "State/Province Alberta British Columbia Manitoba New Brunswick Newfoundland and…" at bounding box center [160, 292] width 291 height 36
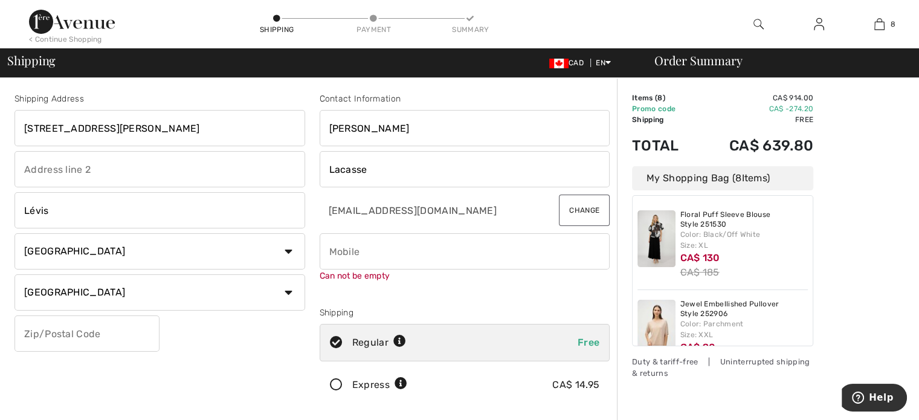
click at [71, 333] on input "text" at bounding box center [87, 334] width 145 height 36
type input "G6Z2L2"
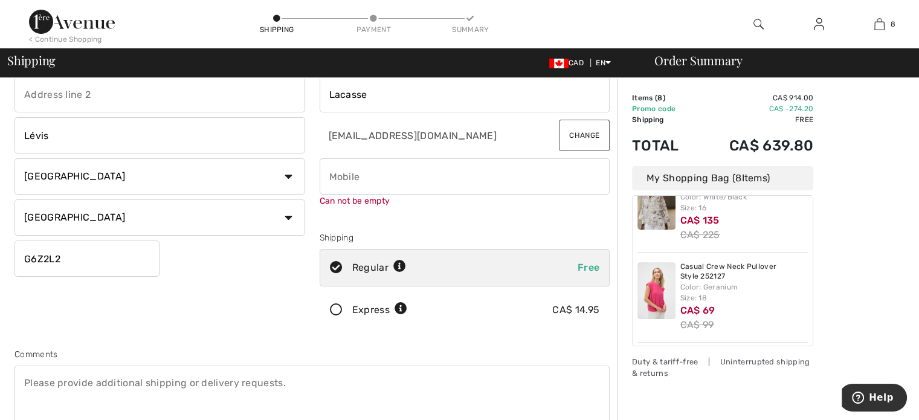
scroll to position [121, 0]
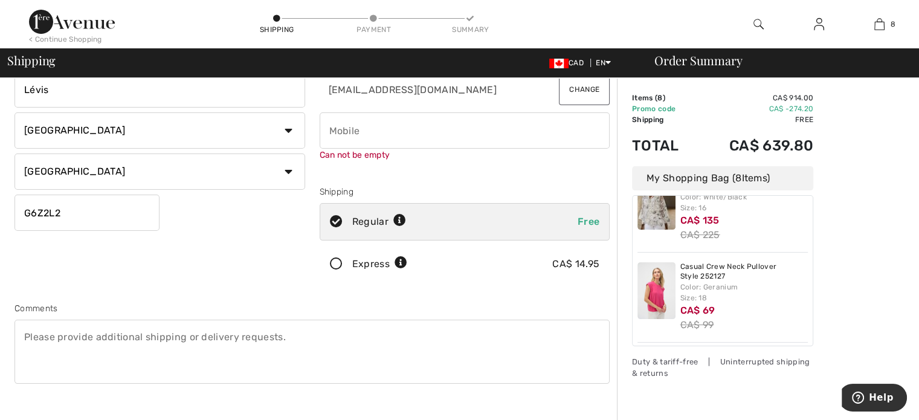
click at [371, 138] on input "phone" at bounding box center [465, 130] width 291 height 36
type input "4187174518"
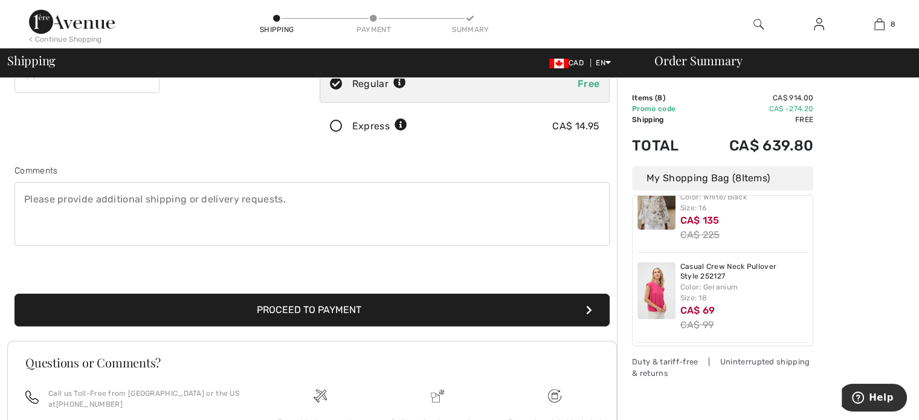
scroll to position [363, 0]
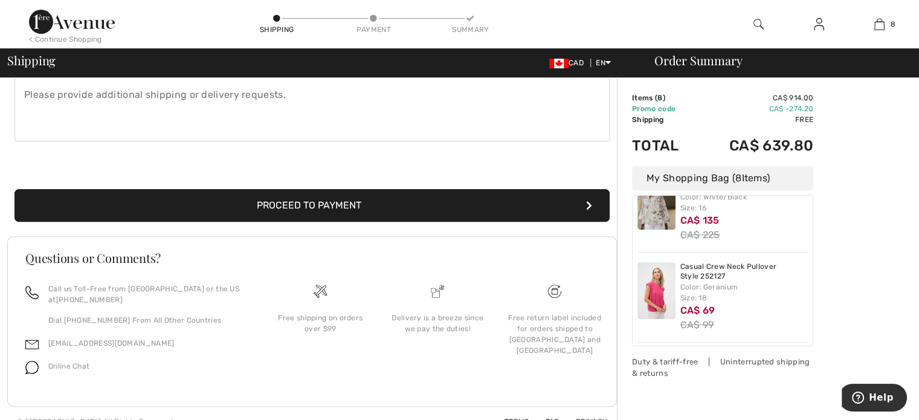
click at [302, 205] on button "Proceed to Payment" at bounding box center [312, 205] width 595 height 33
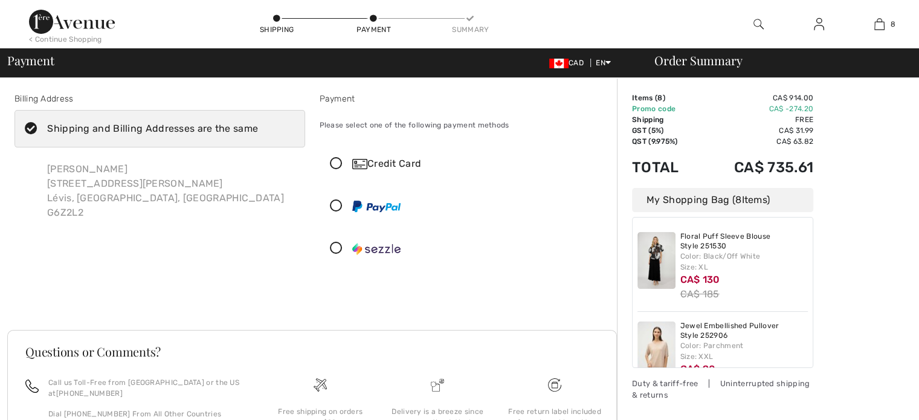
click at [336, 250] on icon at bounding box center [336, 248] width 32 height 13
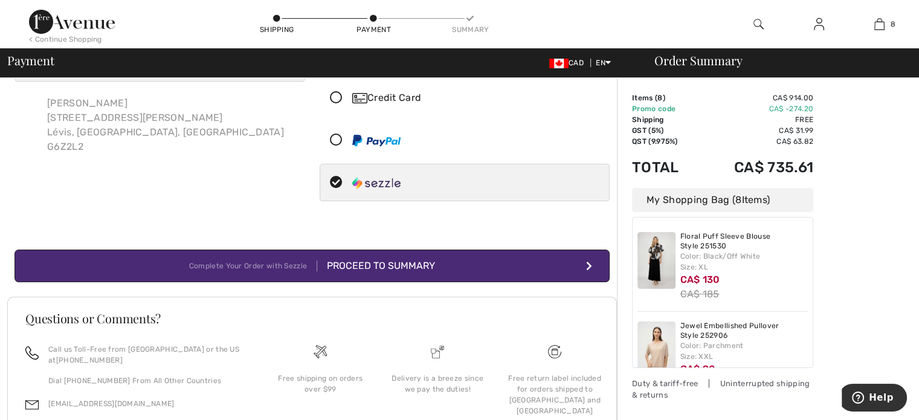
scroll to position [141, 0]
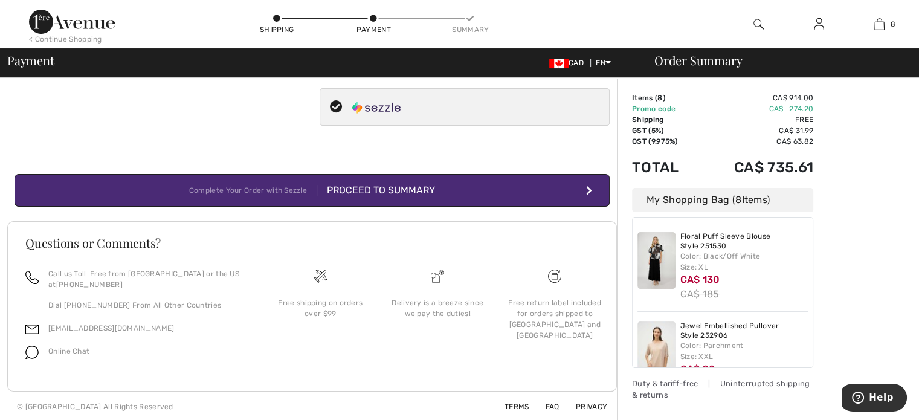
click at [407, 189] on div "Proceed to Summary" at bounding box center [376, 190] width 118 height 15
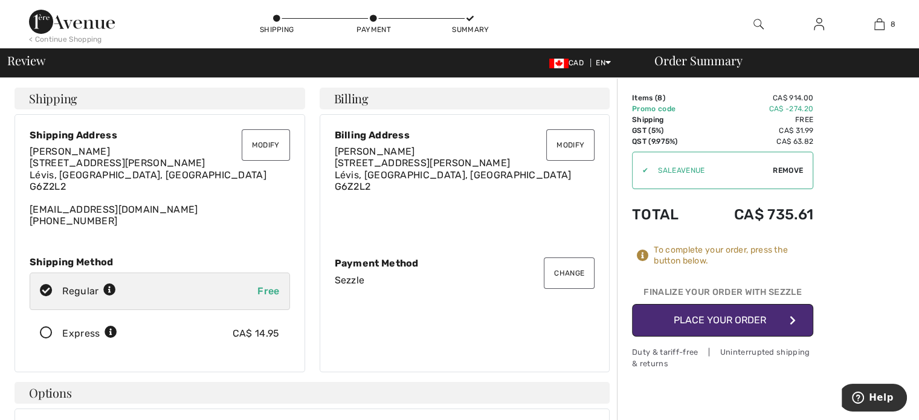
click at [750, 319] on button "Place Your Order" at bounding box center [722, 320] width 181 height 33
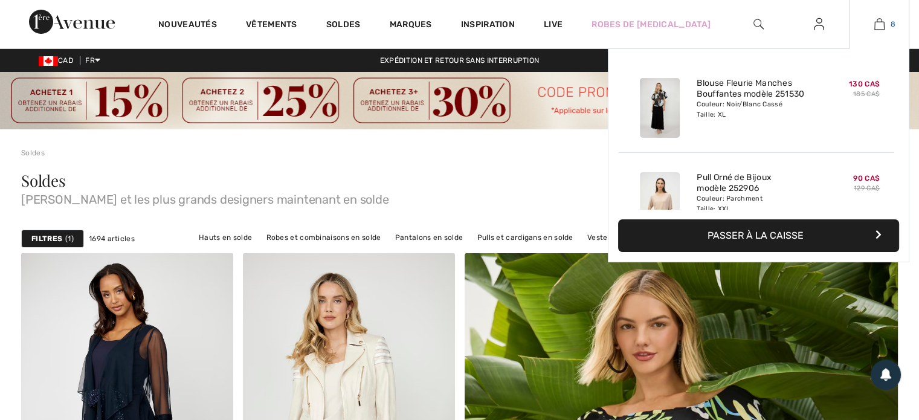
click at [878, 21] on img at bounding box center [880, 24] width 10 height 15
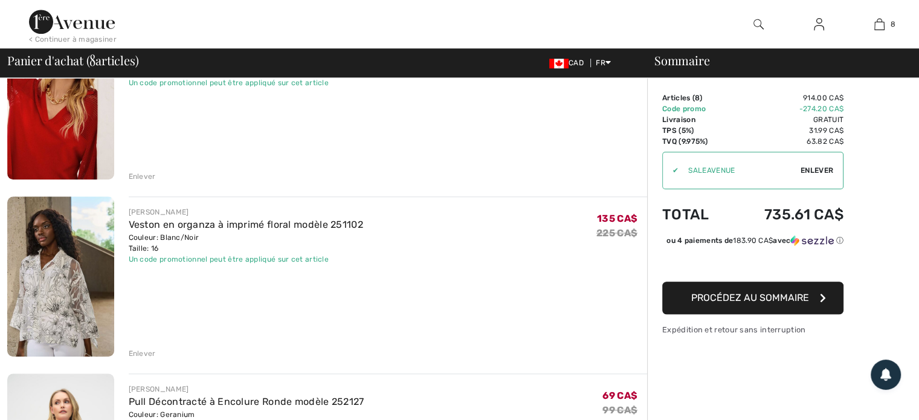
scroll to position [1088, 0]
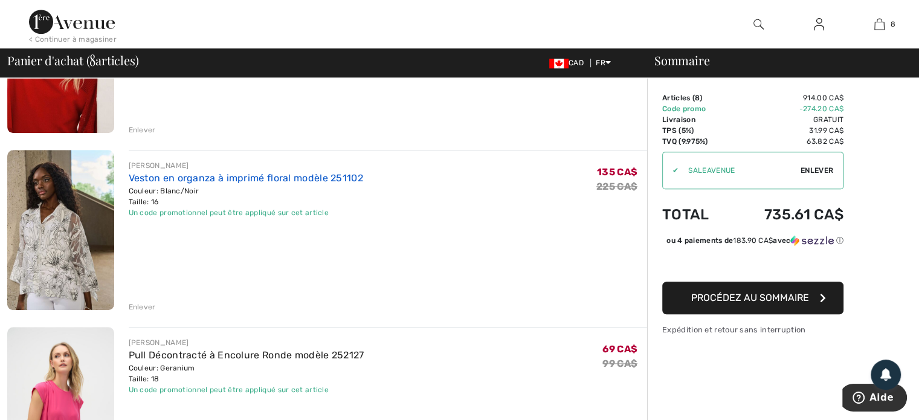
click at [236, 181] on link "Veston en organza à imprimé floral modèle 251102" at bounding box center [246, 177] width 235 height 11
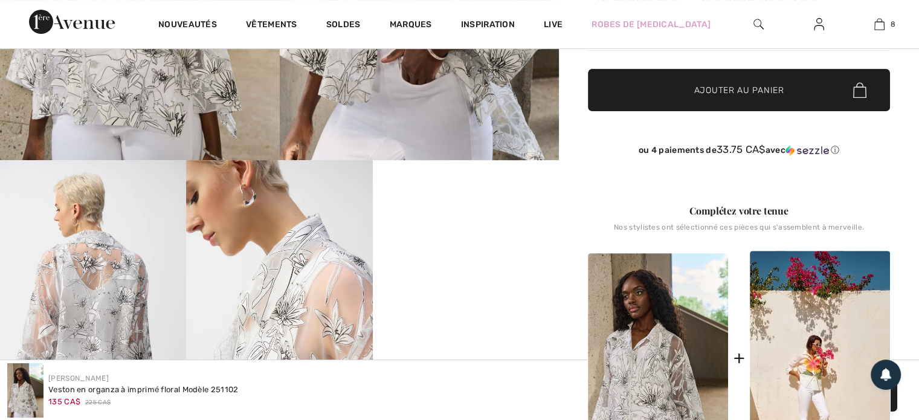
scroll to position [484, 0]
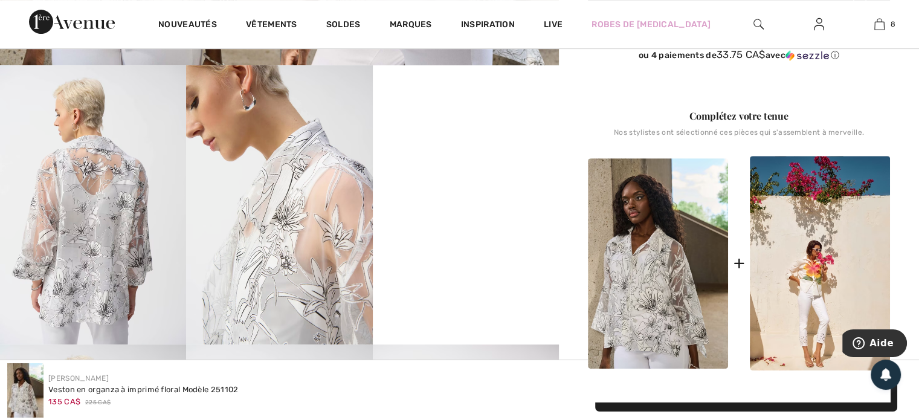
click at [614, 292] on img at bounding box center [658, 263] width 140 height 211
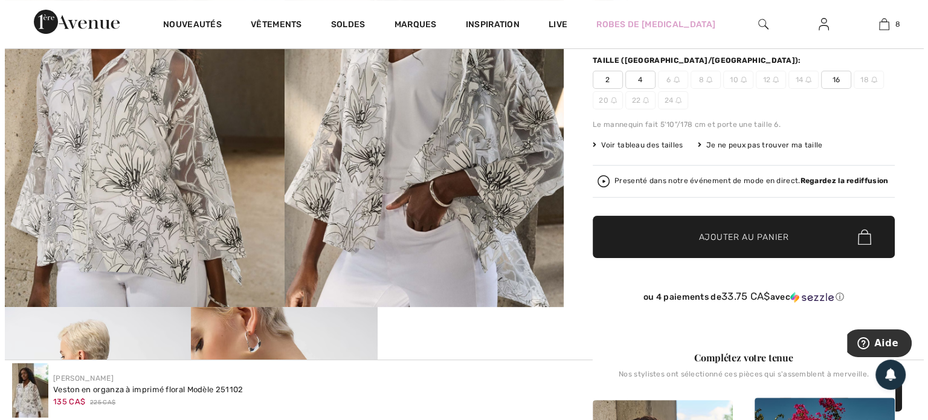
scroll to position [60, 0]
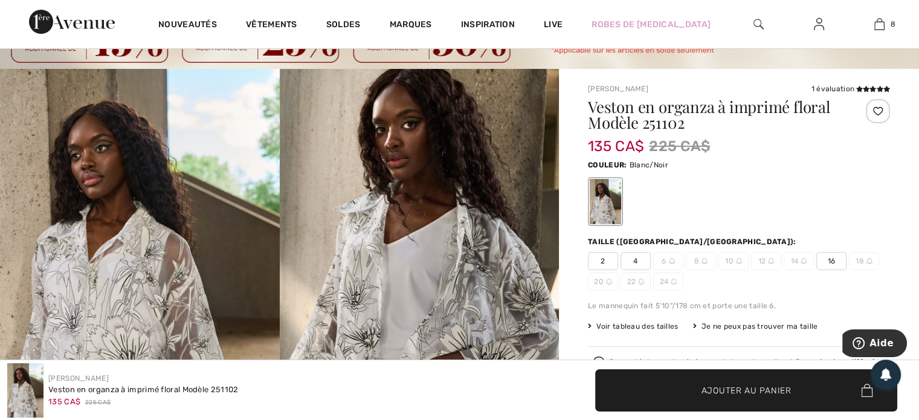
click at [109, 307] on img at bounding box center [140, 279] width 280 height 420
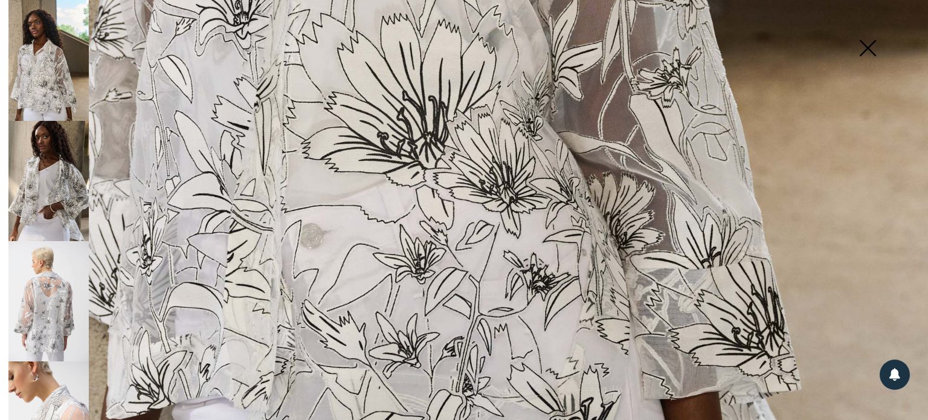
scroll to position [717, 0]
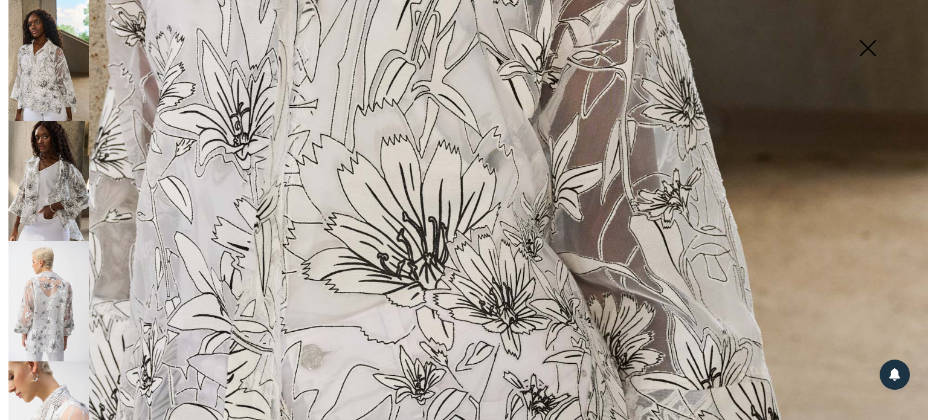
click at [59, 168] on img at bounding box center [48, 181] width 80 height 121
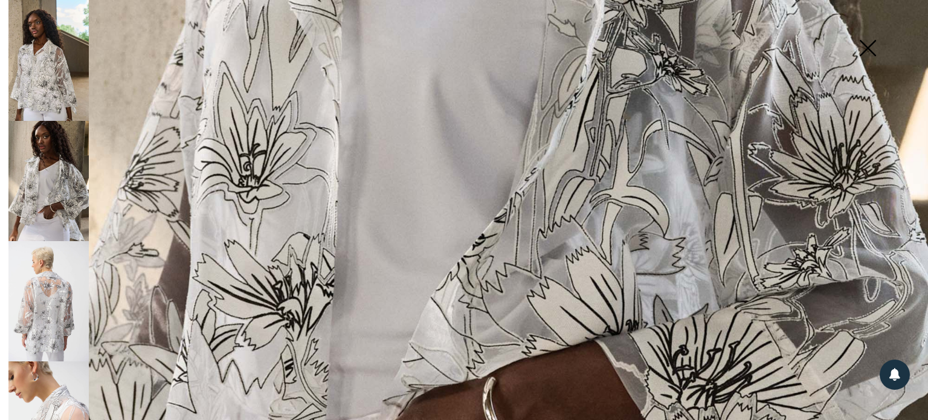
scroll to position [838, 0]
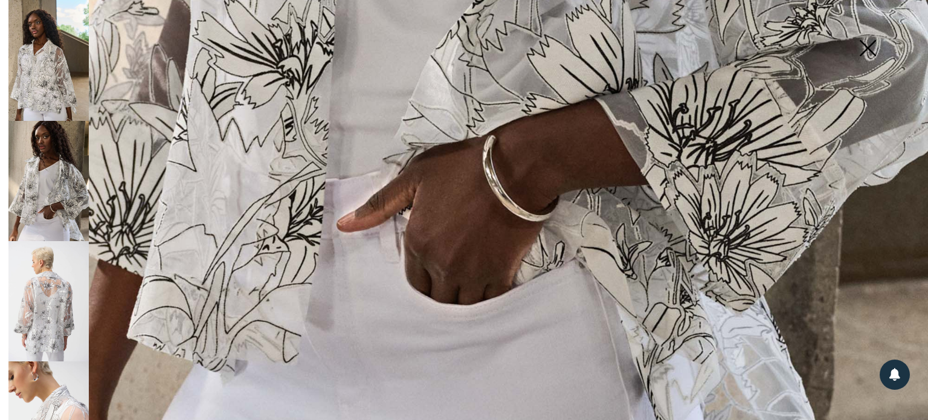
click at [53, 300] on img at bounding box center [48, 301] width 80 height 120
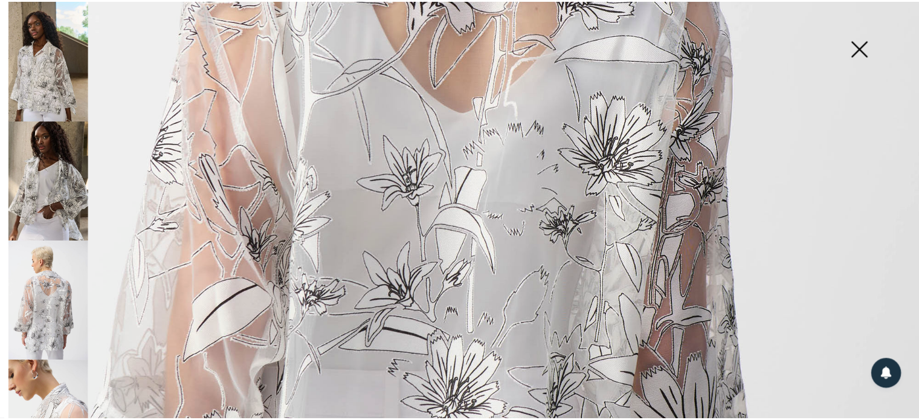
scroll to position [294, 0]
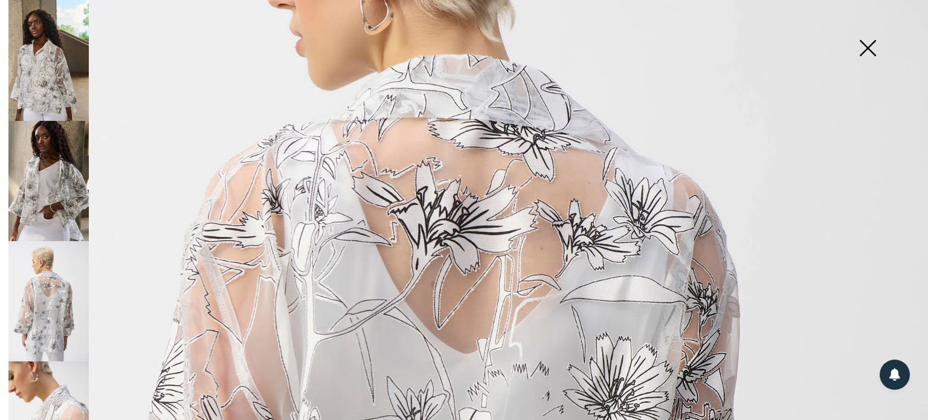
click at [875, 52] on img at bounding box center [868, 49] width 60 height 62
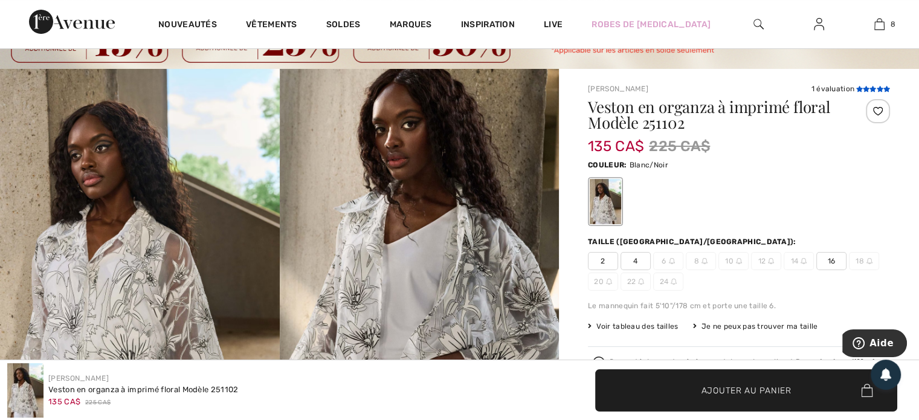
click at [867, 88] on icon at bounding box center [866, 89] width 7 height 6
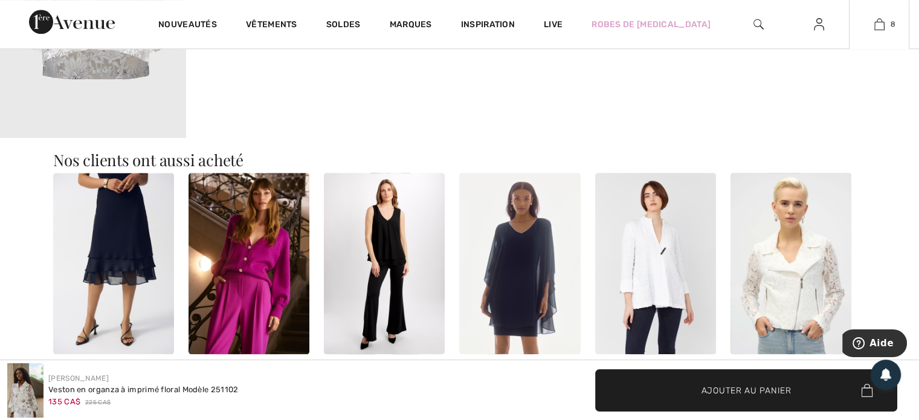
scroll to position [1192, 0]
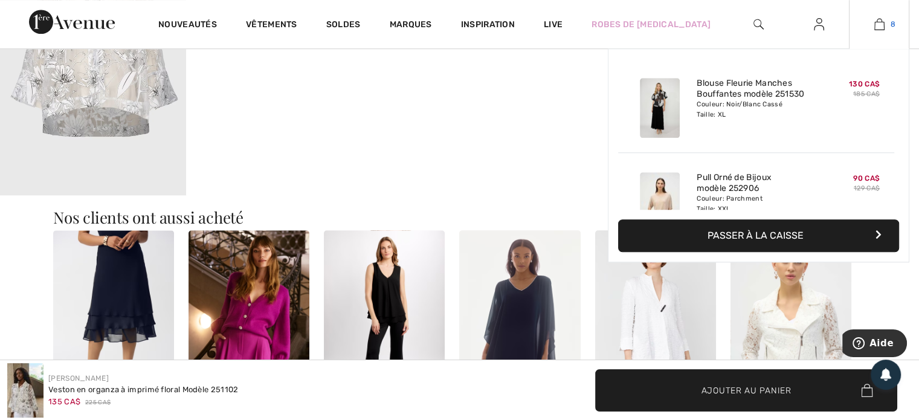
click at [877, 19] on img at bounding box center [880, 24] width 10 height 15
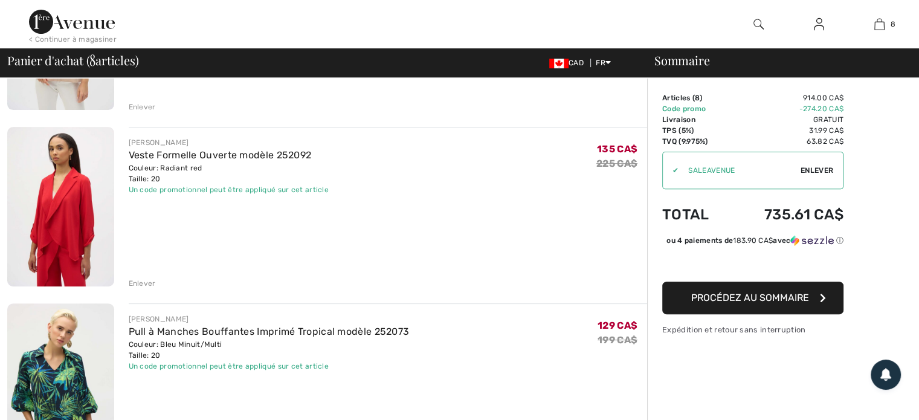
scroll to position [423, 0]
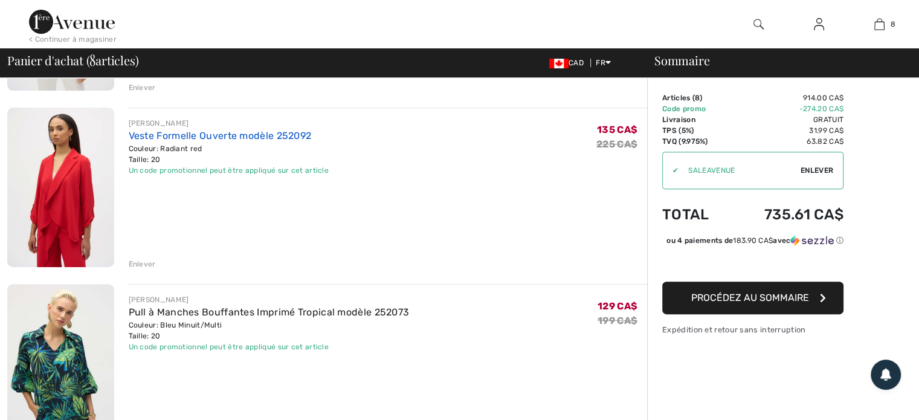
click at [180, 140] on link "Veste Formelle Ouverte modèle 252092" at bounding box center [220, 135] width 183 height 11
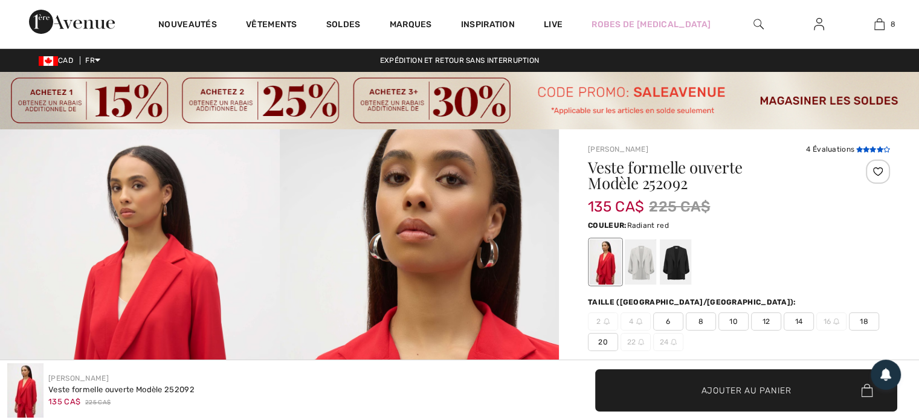
click at [863, 148] on icon at bounding box center [866, 149] width 7 height 6
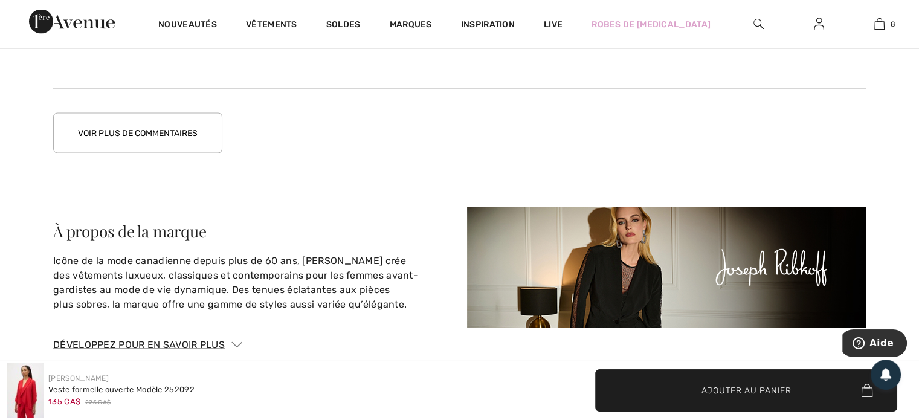
scroll to position [2424, 0]
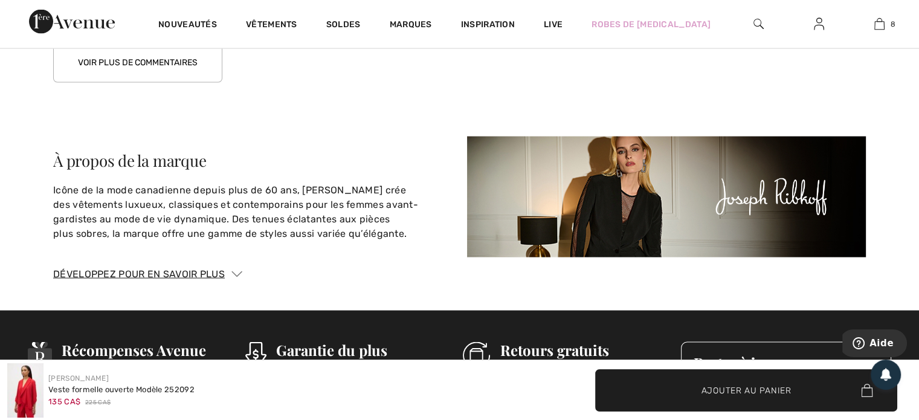
click at [138, 57] on button "Voir plus de commentaires" at bounding box center [137, 62] width 169 height 41
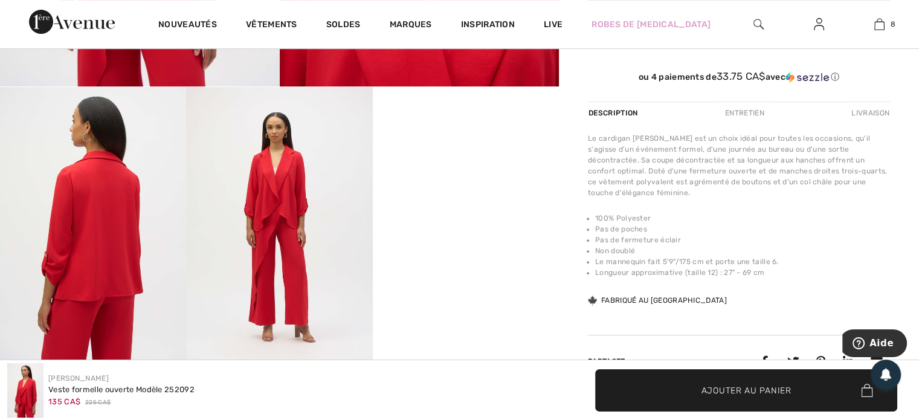
scroll to position [341, 0]
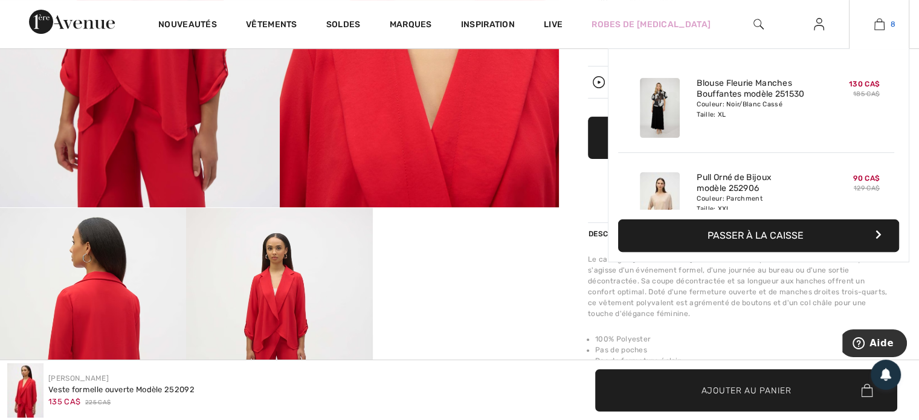
click at [880, 24] on img at bounding box center [880, 24] width 10 height 15
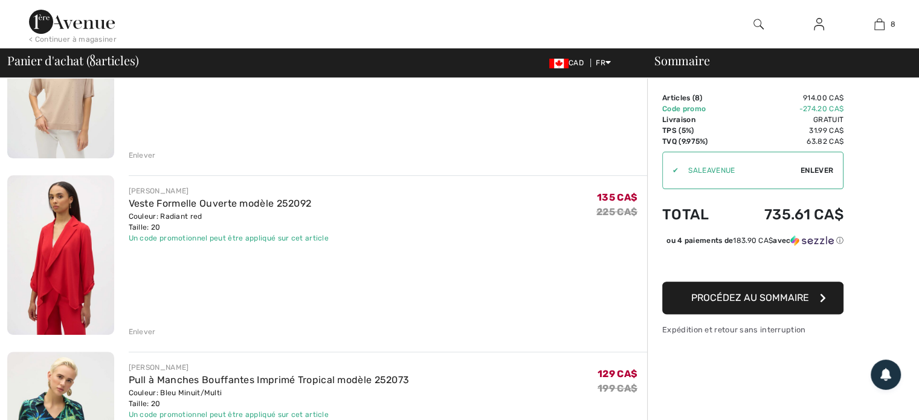
scroll to position [423, 0]
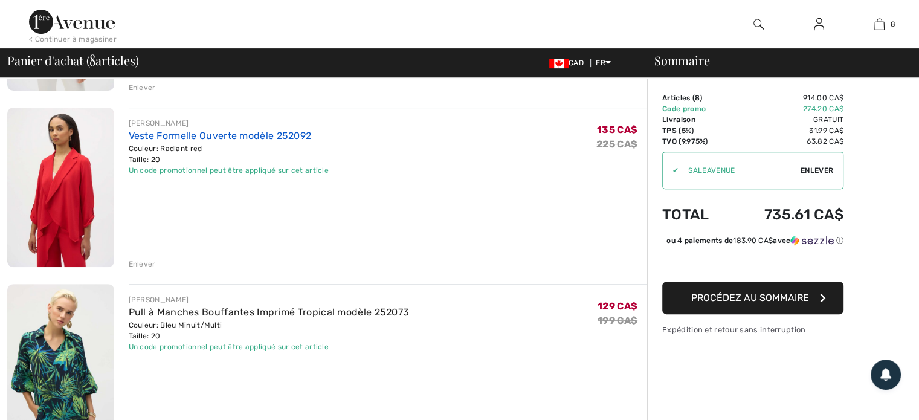
click at [186, 139] on link "Veste Formelle Ouverte modèle 252092" at bounding box center [220, 135] width 183 height 11
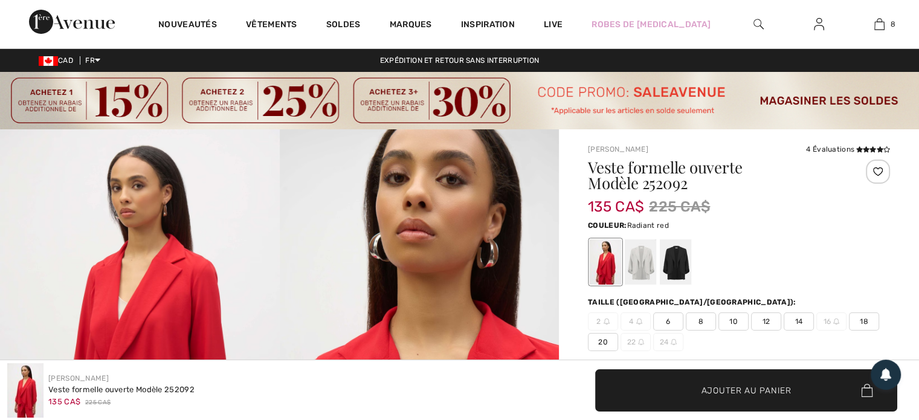
click at [867, 318] on span "18" at bounding box center [864, 322] width 30 height 18
click at [733, 390] on span "Ajouter au panier" at bounding box center [747, 390] width 90 height 13
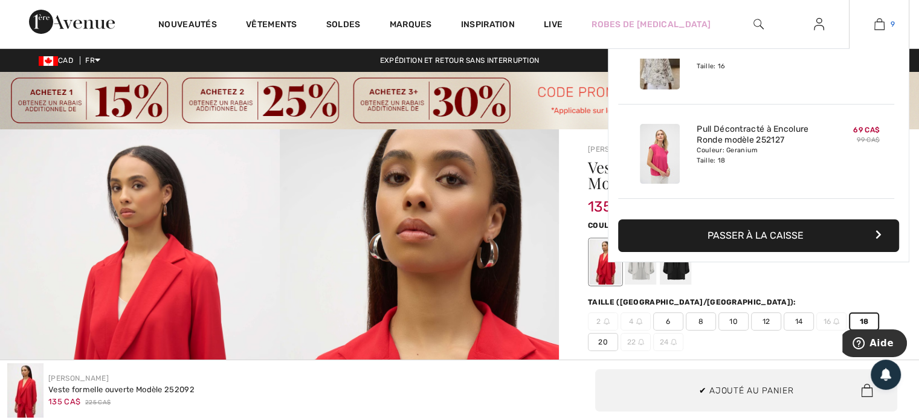
scroll to position [696, 0]
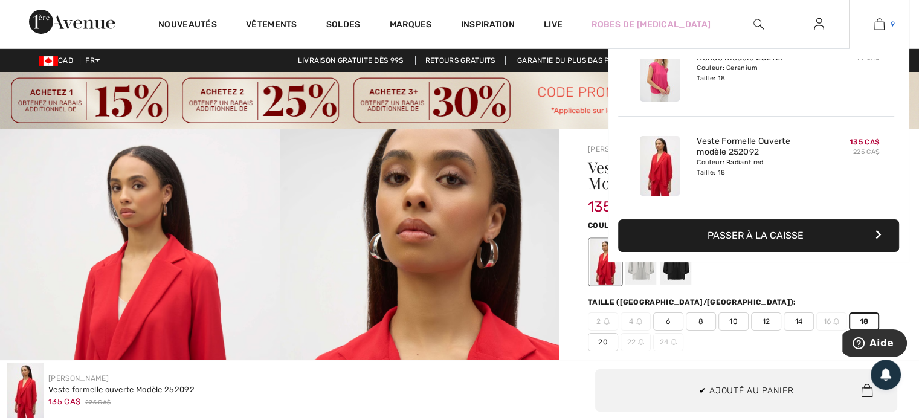
click at [877, 21] on img at bounding box center [880, 24] width 10 height 15
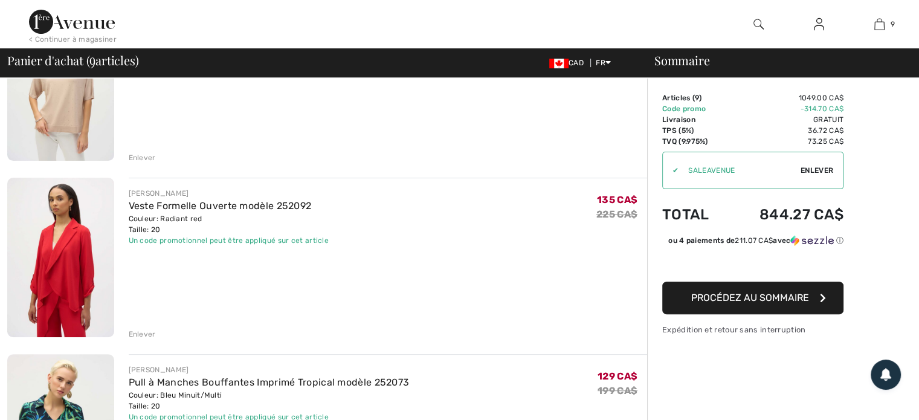
scroll to position [423, 0]
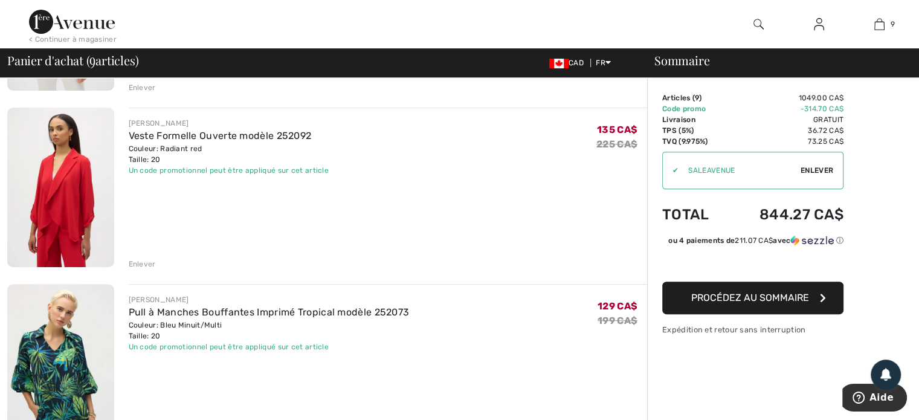
click at [138, 262] on div "Enlever" at bounding box center [142, 264] width 27 height 11
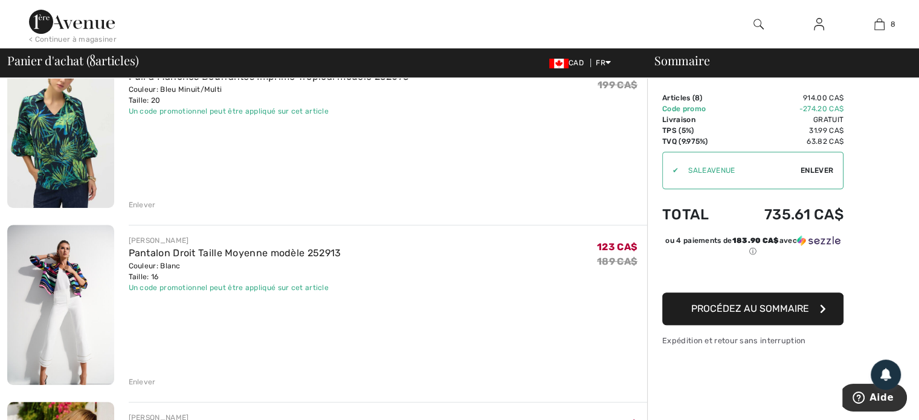
scroll to position [544, 0]
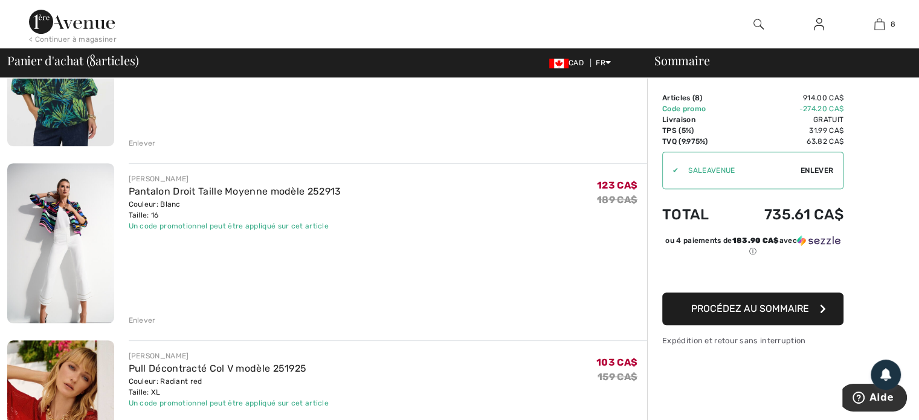
click at [140, 137] on div "Enlever" at bounding box center [388, 141] width 519 height 13
click at [142, 141] on div "Enlever" at bounding box center [142, 143] width 27 height 11
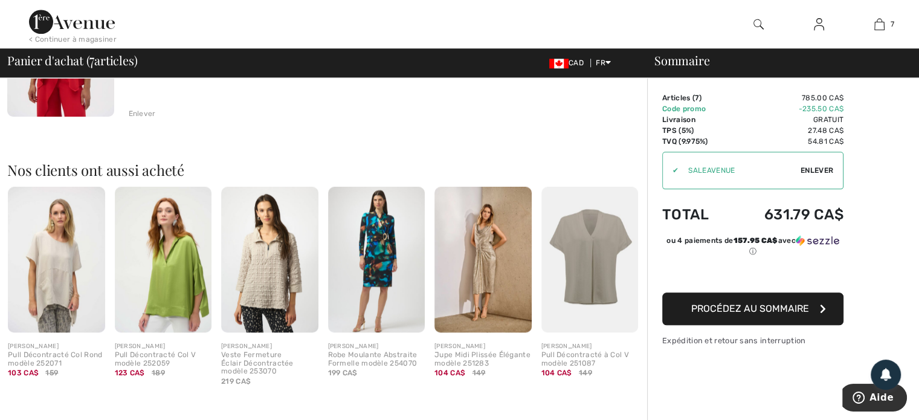
scroll to position [1334, 0]
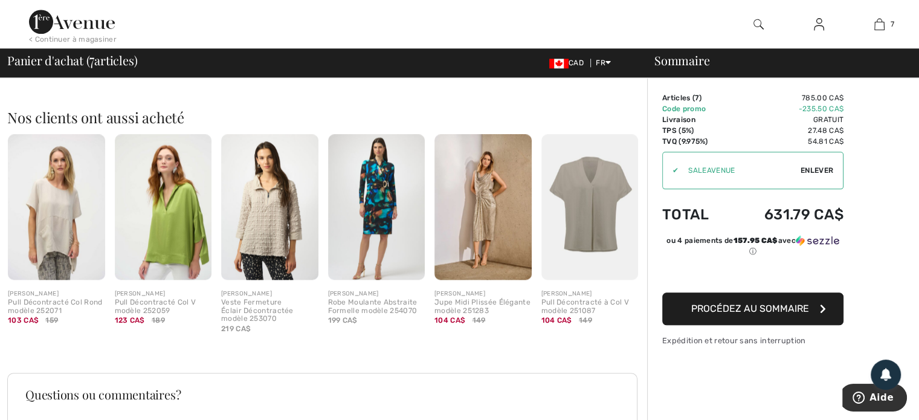
click at [590, 224] on img at bounding box center [590, 207] width 97 height 146
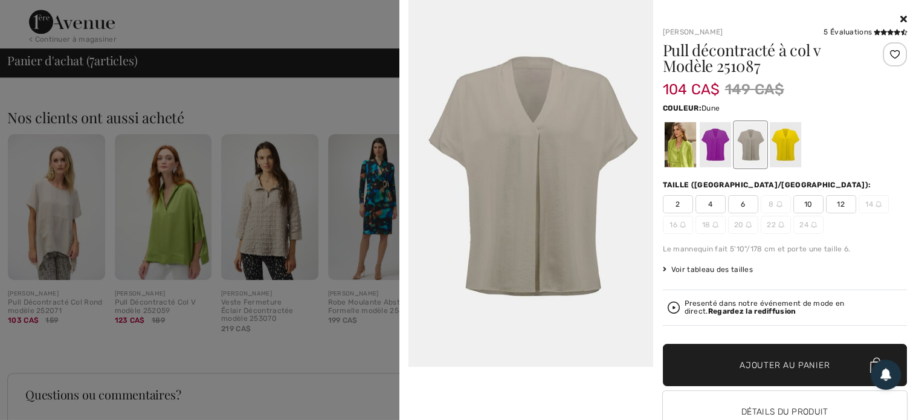
click at [279, 114] on div at bounding box center [459, 210] width 919 height 420
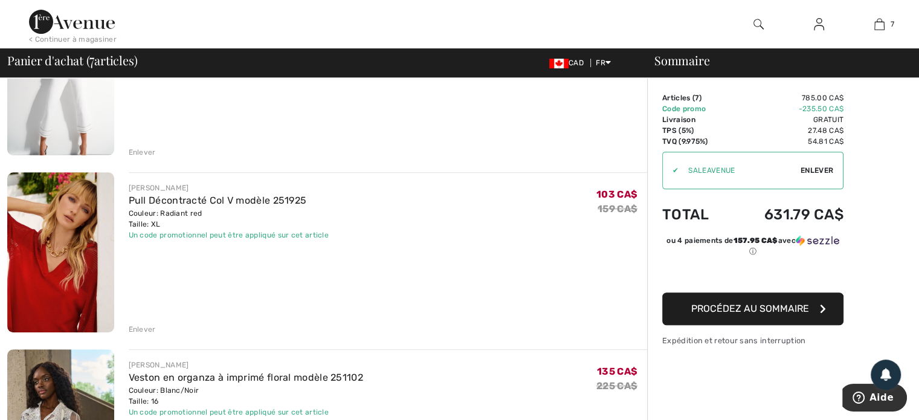
scroll to position [427, 0]
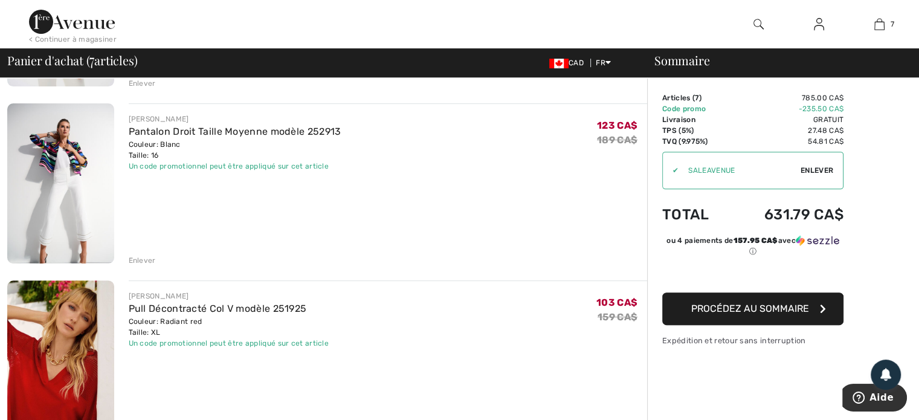
click at [142, 256] on div "Enlever" at bounding box center [142, 260] width 27 height 11
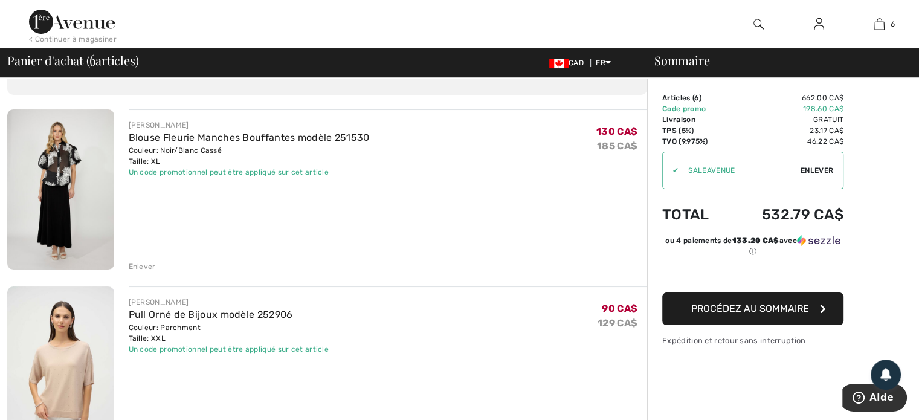
scroll to position [125, 0]
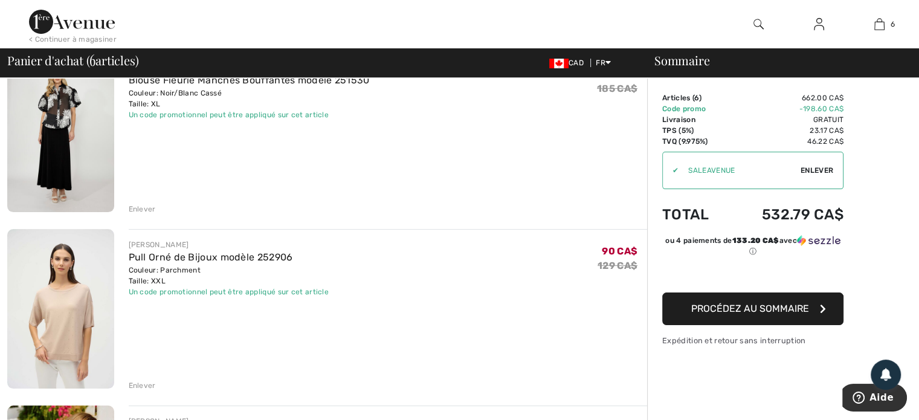
click at [145, 208] on div "Enlever" at bounding box center [142, 209] width 27 height 11
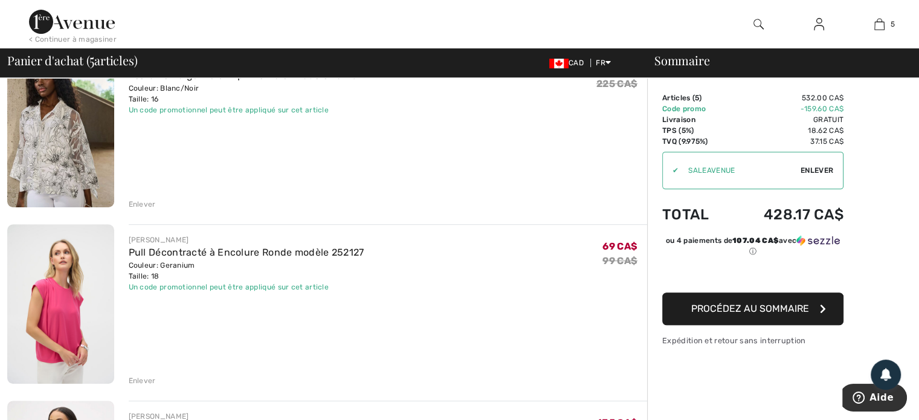
scroll to position [665, 0]
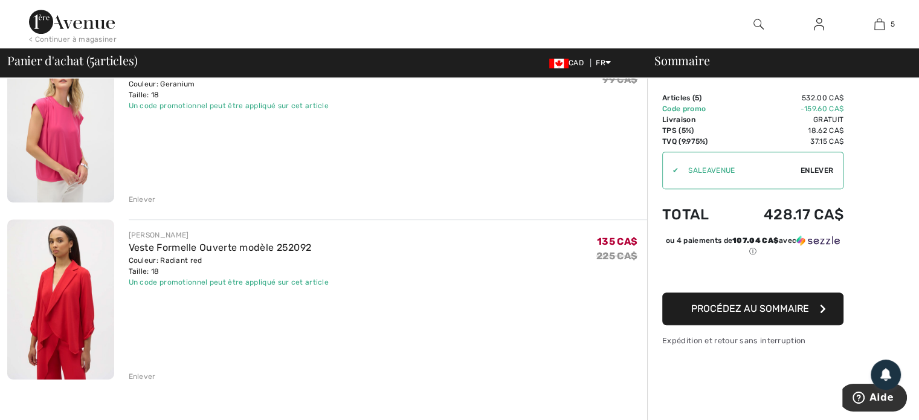
click at [134, 197] on div "Enlever" at bounding box center [142, 199] width 27 height 11
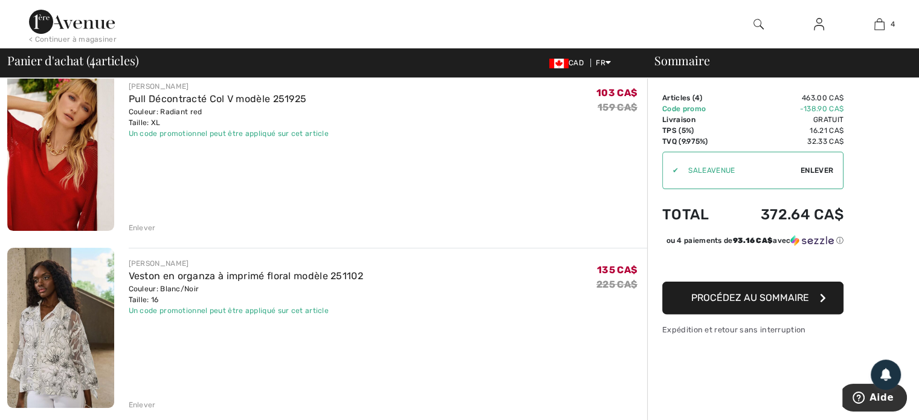
scroll to position [225, 0]
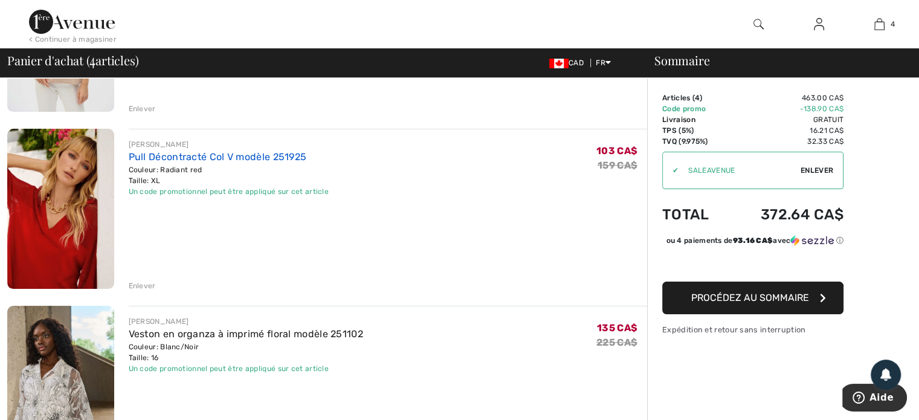
click at [183, 157] on link "Pull Décontracté Col V modèle 251925" at bounding box center [218, 156] width 178 height 11
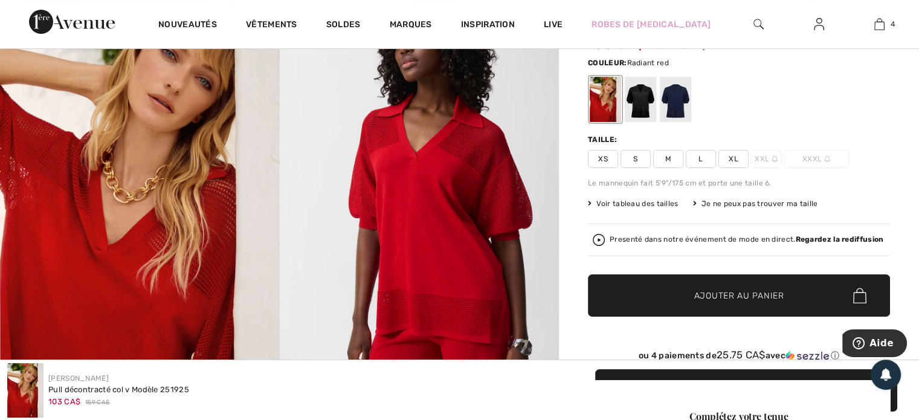
scroll to position [60, 0]
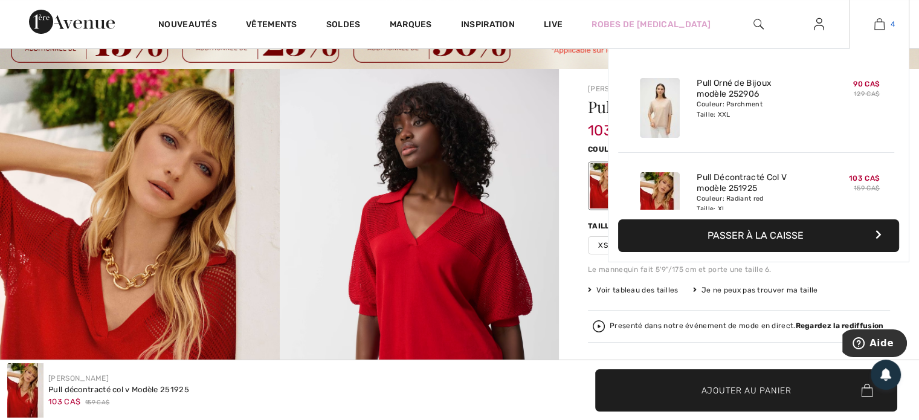
click at [875, 21] on img at bounding box center [880, 24] width 10 height 15
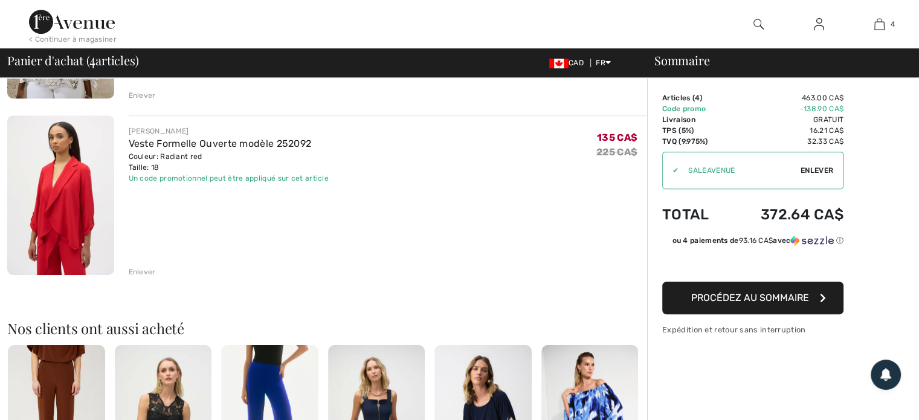
scroll to position [665, 0]
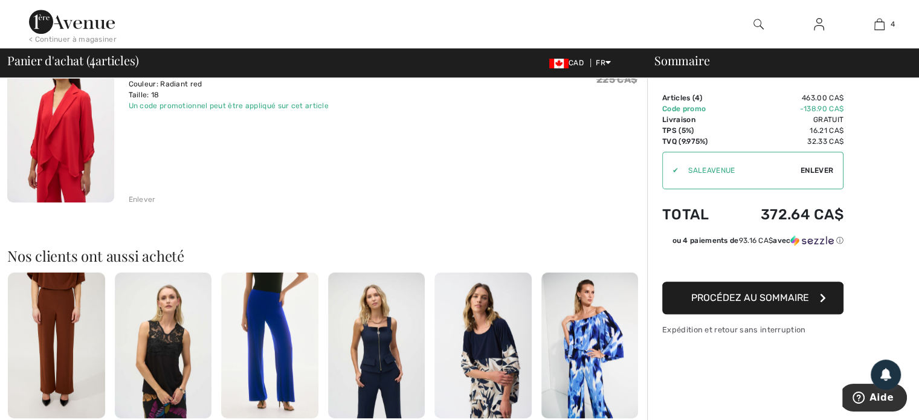
click at [750, 293] on span "Procédez au sommaire" at bounding box center [751, 297] width 118 height 11
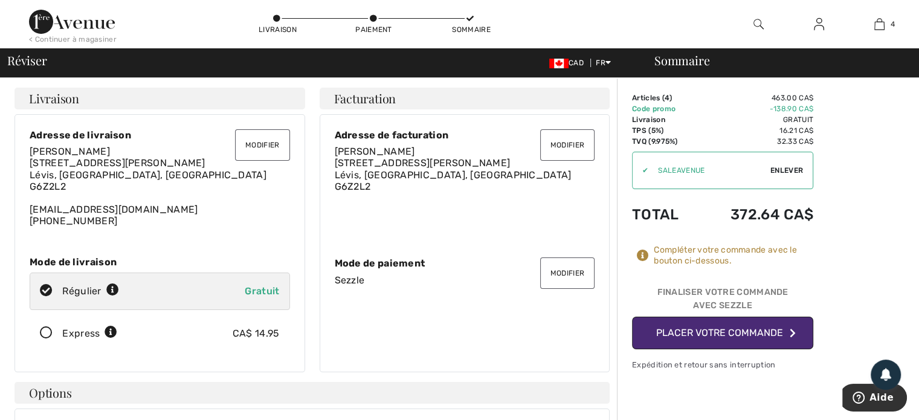
click at [248, 144] on button "Modifier" at bounding box center [262, 144] width 54 height 31
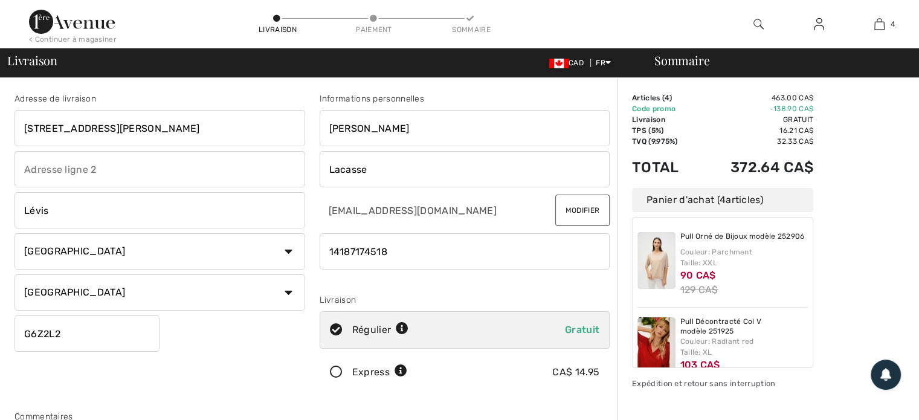
click at [822, 22] on img at bounding box center [819, 24] width 10 height 15
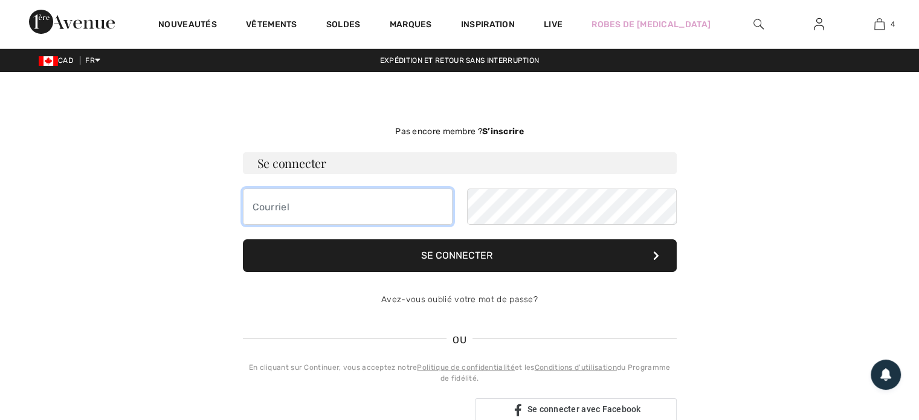
click at [261, 209] on input "email" at bounding box center [348, 207] width 210 height 36
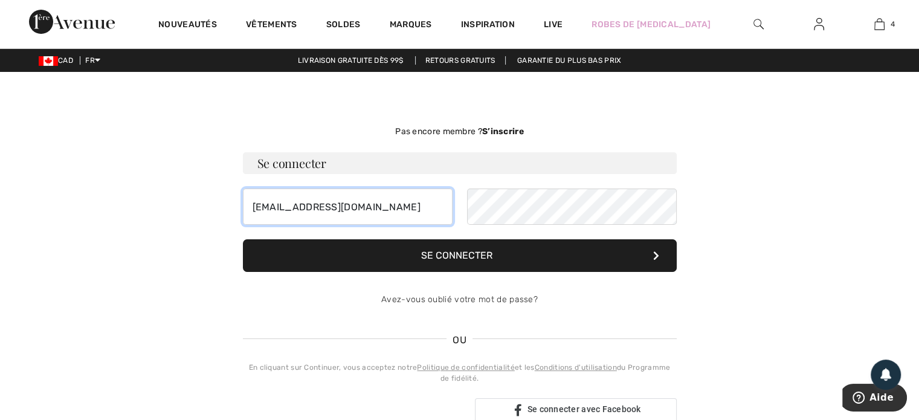
type input "sylvielacasse@sympatico.ca"
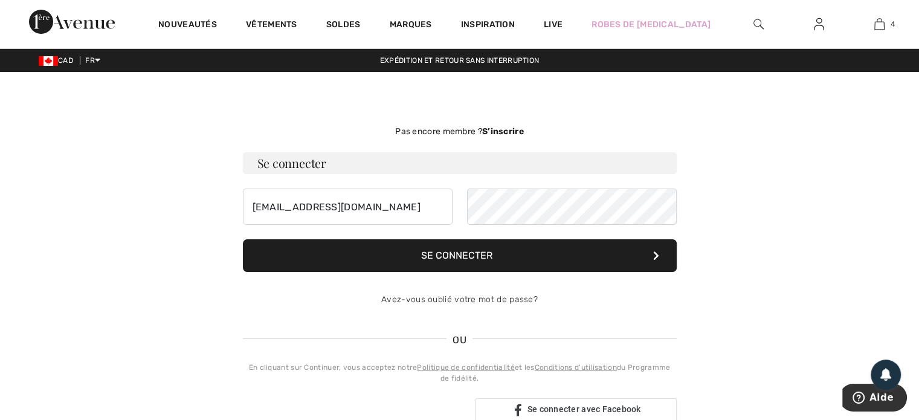
click at [454, 256] on button "Se connecter" at bounding box center [460, 255] width 434 height 33
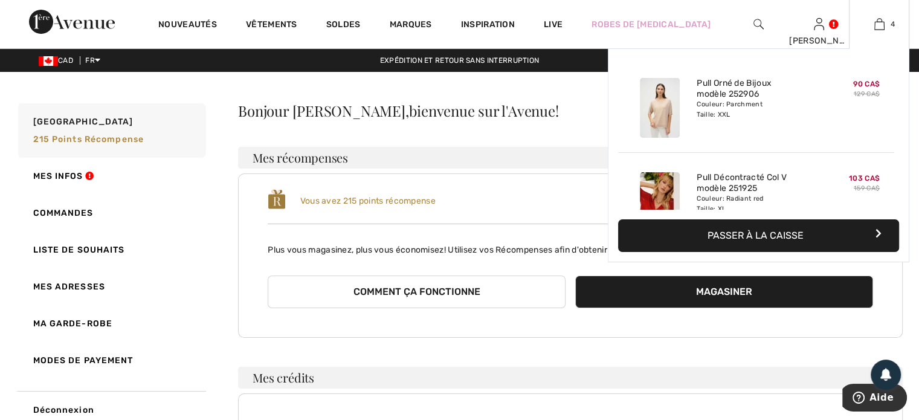
click at [782, 233] on button "Passer à la caisse" at bounding box center [758, 235] width 281 height 33
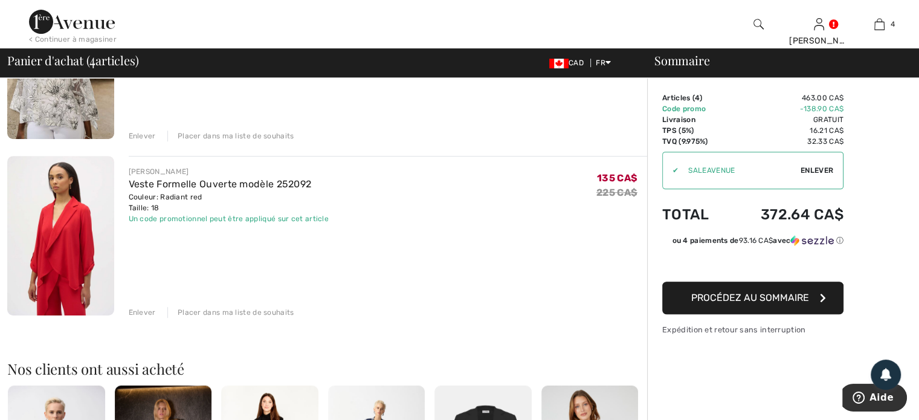
scroll to position [484, 0]
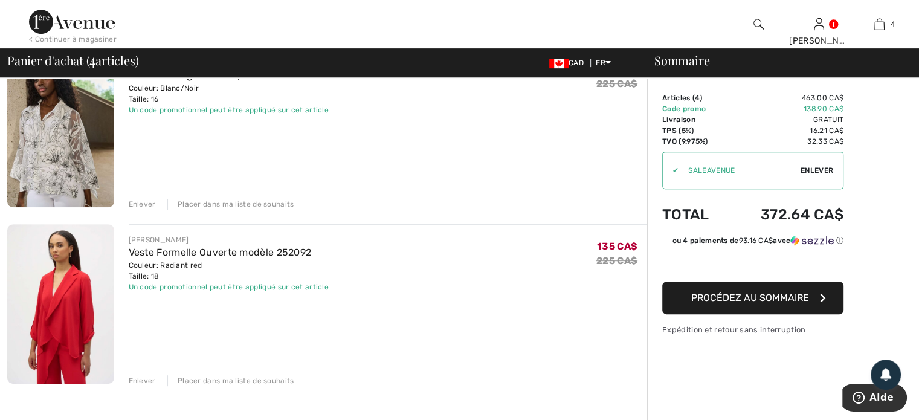
click at [747, 296] on span "Procédez au sommaire" at bounding box center [751, 297] width 118 height 11
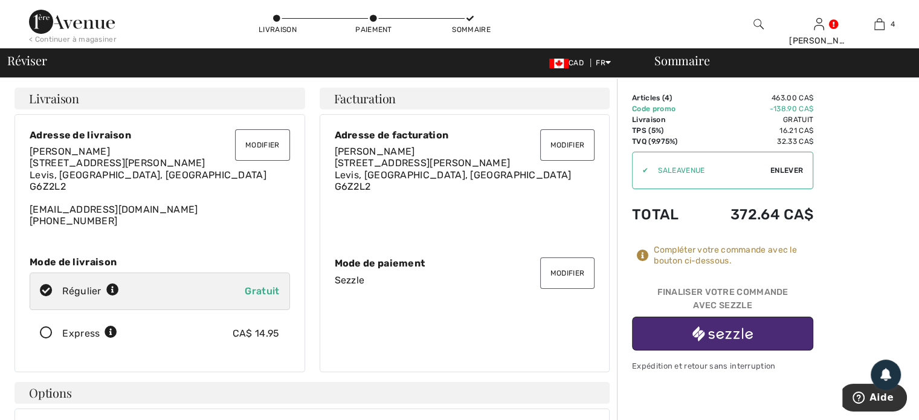
click at [269, 146] on button "Modifier" at bounding box center [262, 144] width 54 height 31
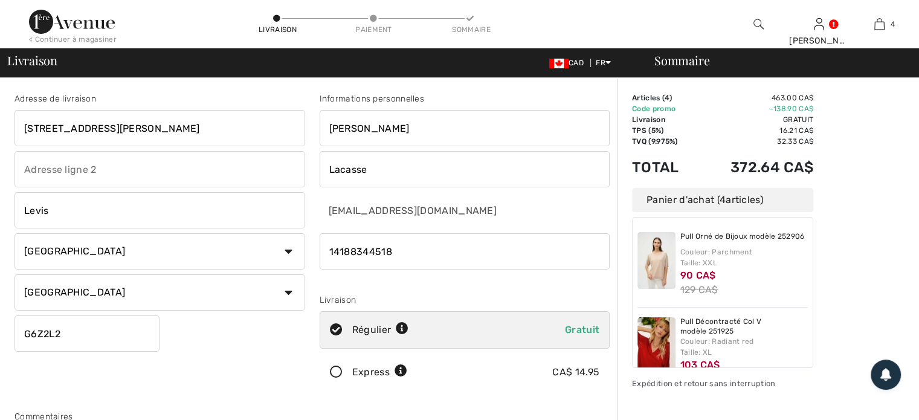
click at [423, 253] on input "phone" at bounding box center [465, 251] width 291 height 36
type input "14187174518"
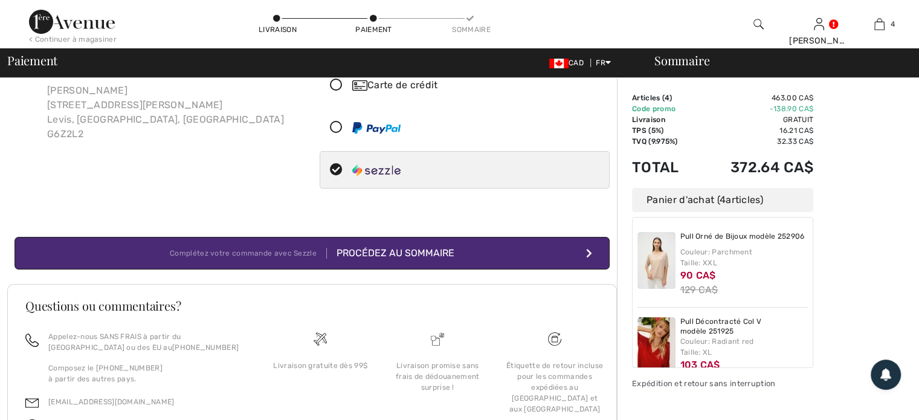
scroll to position [152, 0]
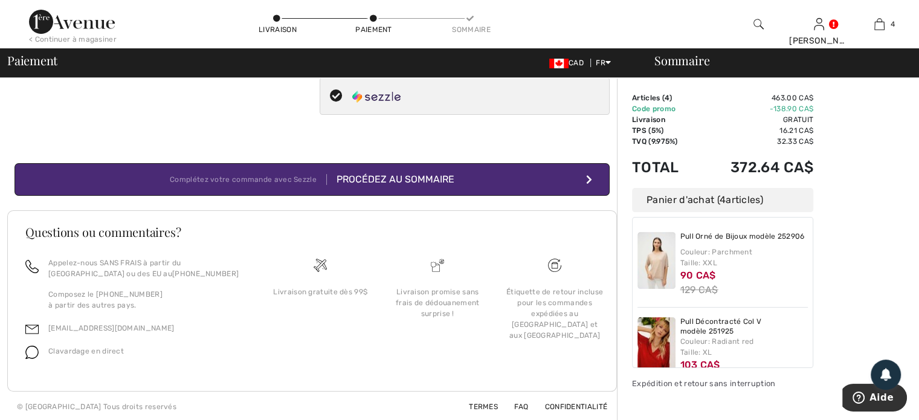
click at [434, 179] on div "Procédez au sommaire" at bounding box center [391, 179] width 128 height 15
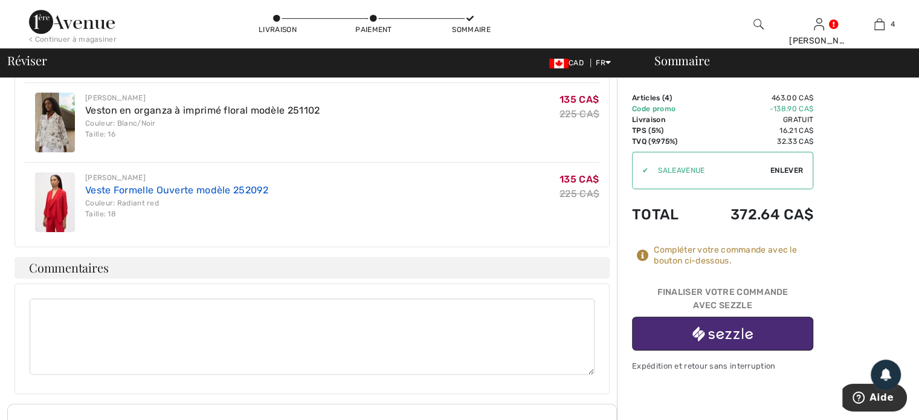
scroll to position [725, 0]
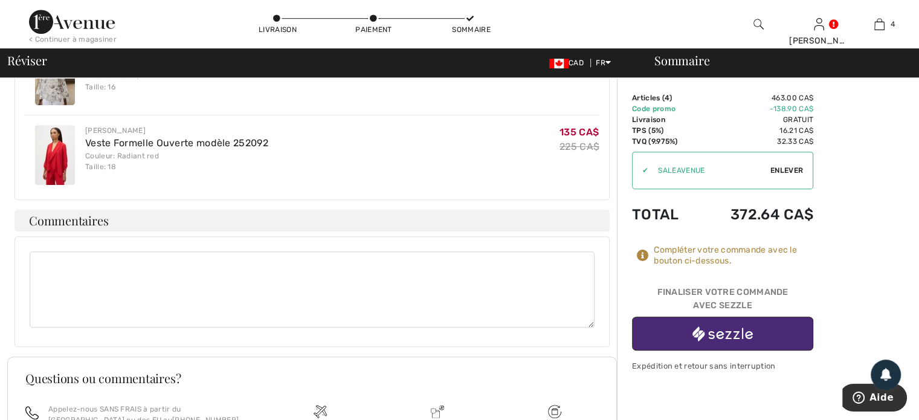
click at [740, 334] on img "button" at bounding box center [723, 333] width 60 height 15
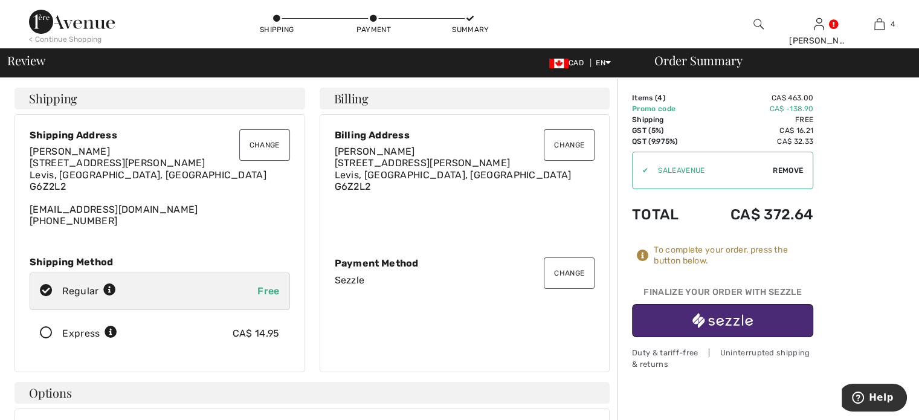
click at [734, 321] on img "button" at bounding box center [723, 320] width 60 height 15
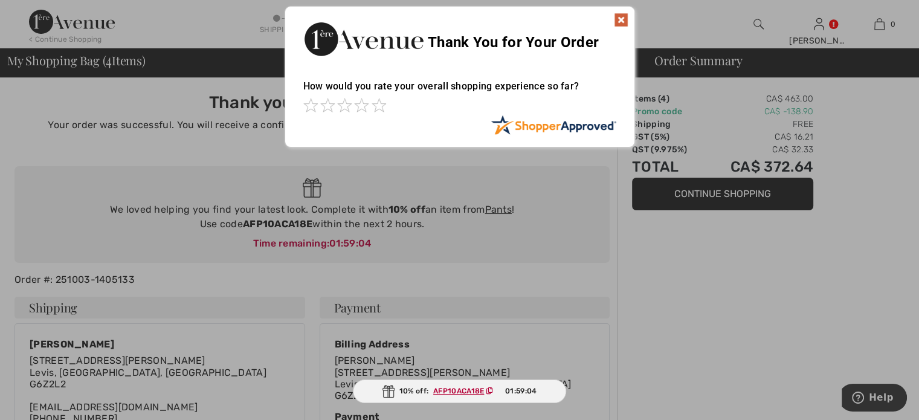
click at [621, 19] on img at bounding box center [621, 20] width 15 height 15
